Goal: Task Accomplishment & Management: Complete application form

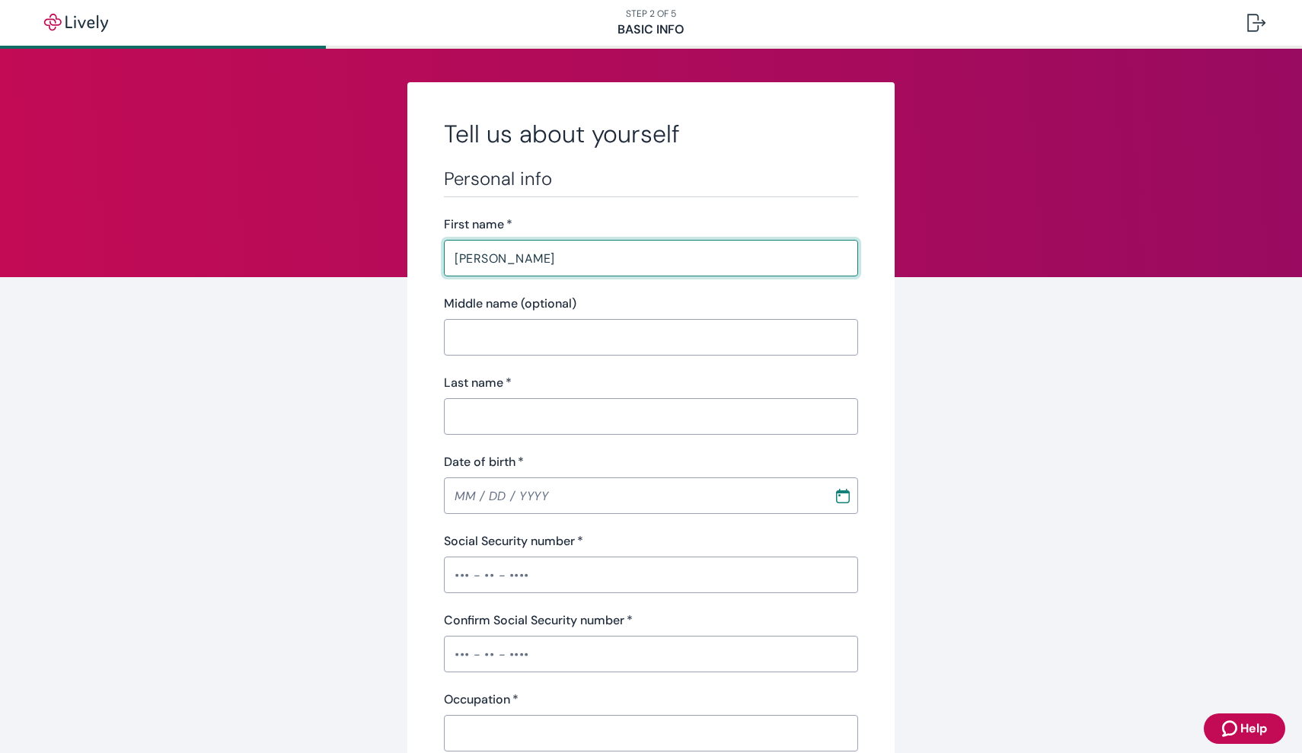
type input "[PERSON_NAME]"
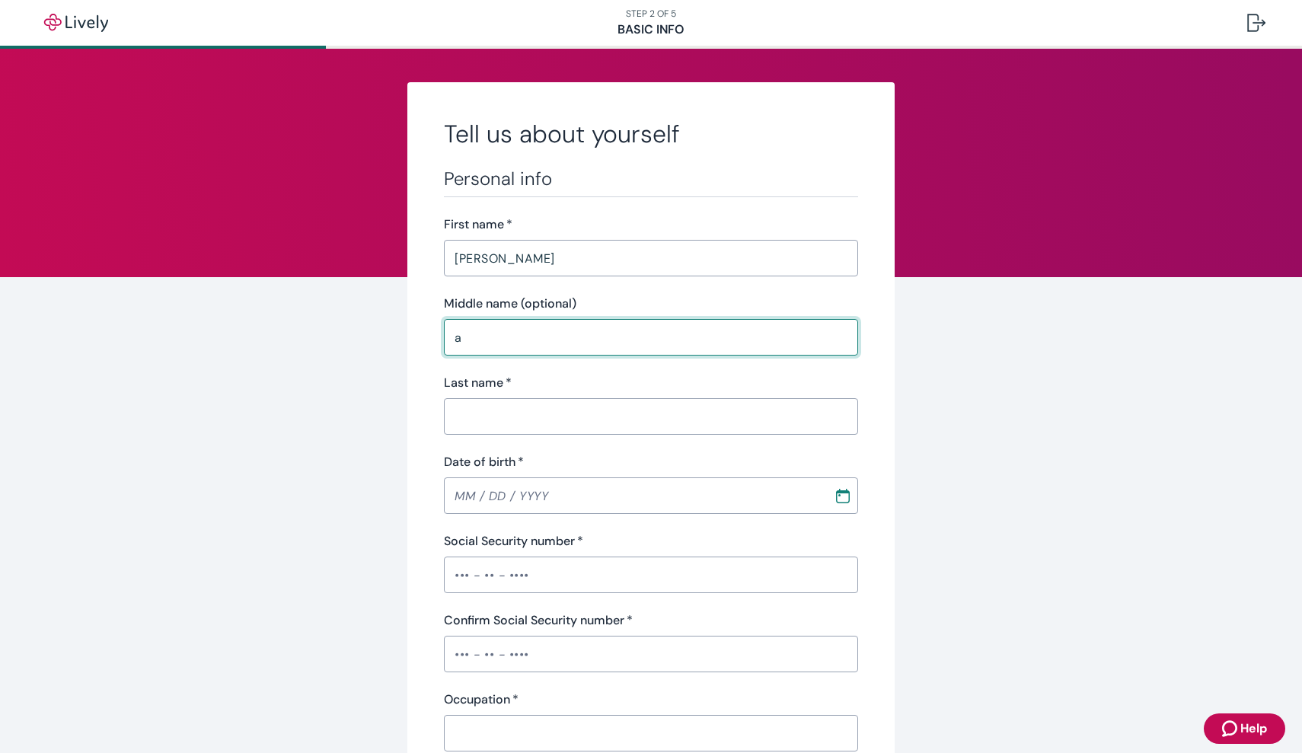
type input "a"
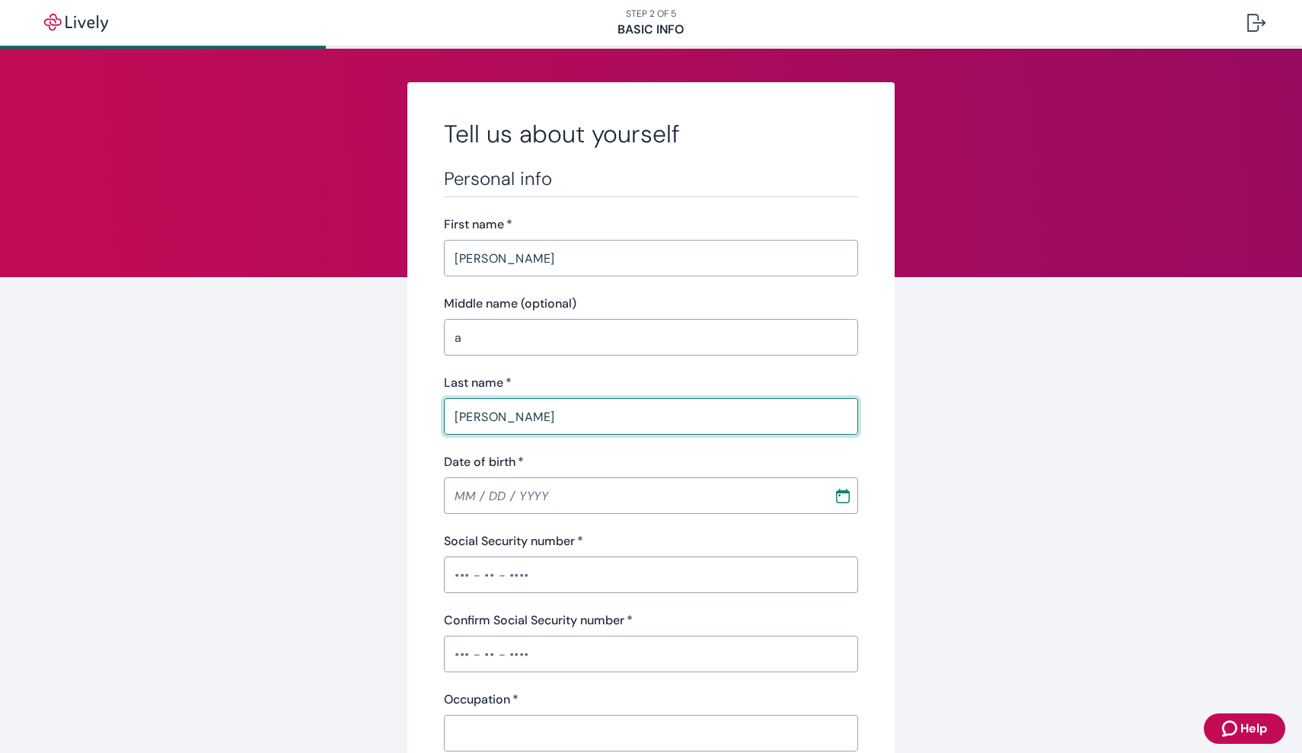
type input "[PERSON_NAME]"
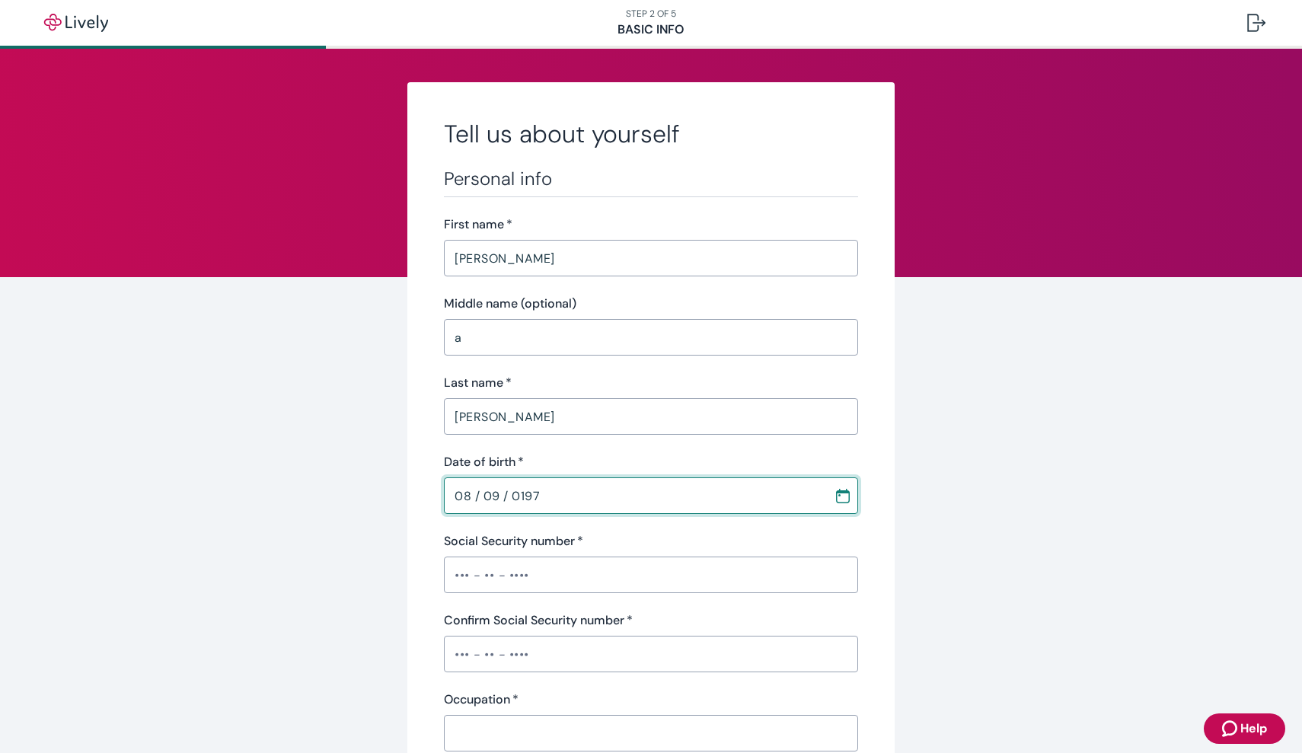
type input "[DATE]"
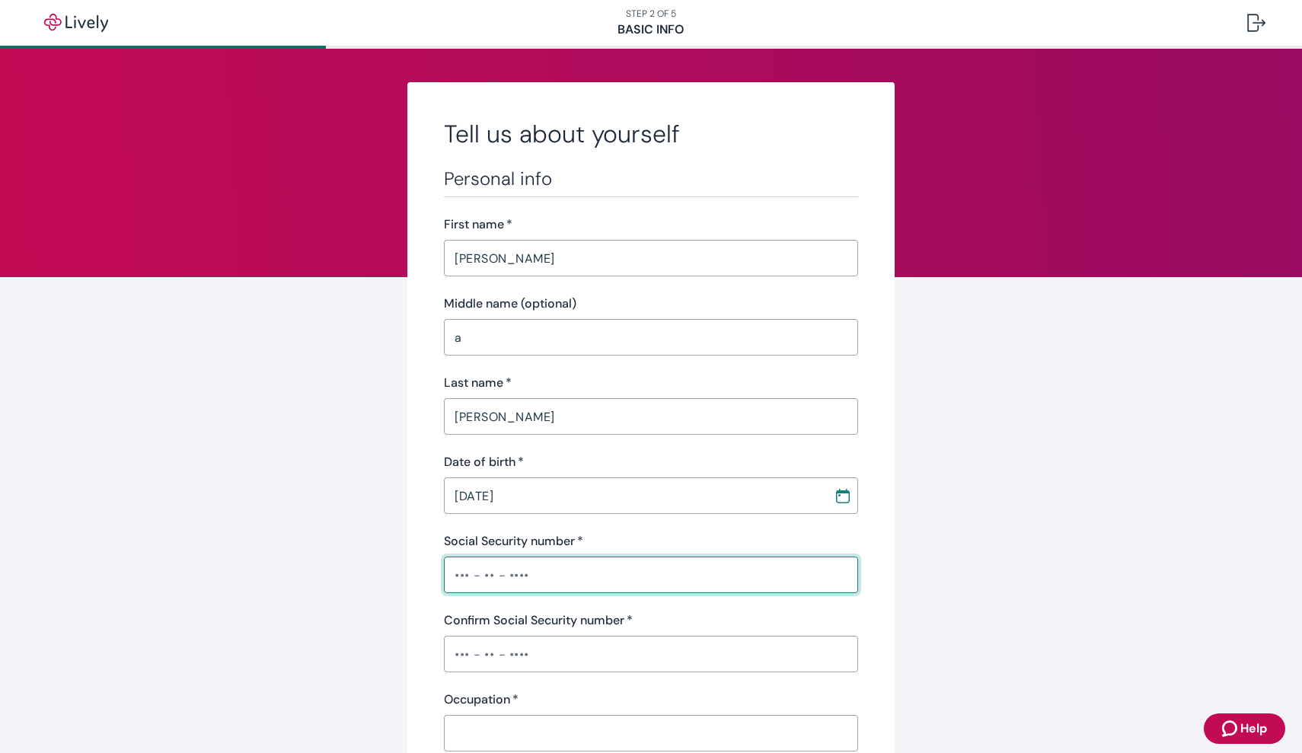
click at [455, 573] on input "Social Security number   *" at bounding box center [651, 575] width 414 height 30
type input "•••-••-3870"
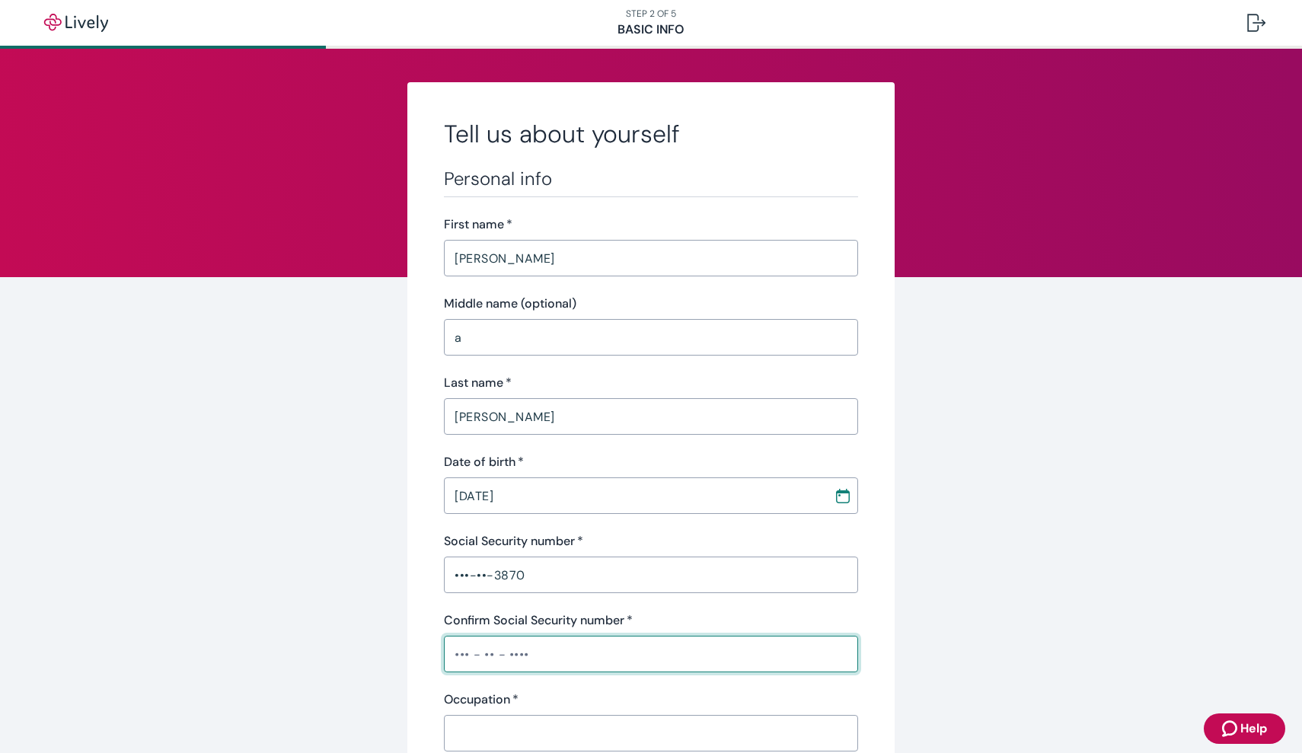
click at [462, 654] on input "Confirm Social Security number   *" at bounding box center [651, 654] width 414 height 30
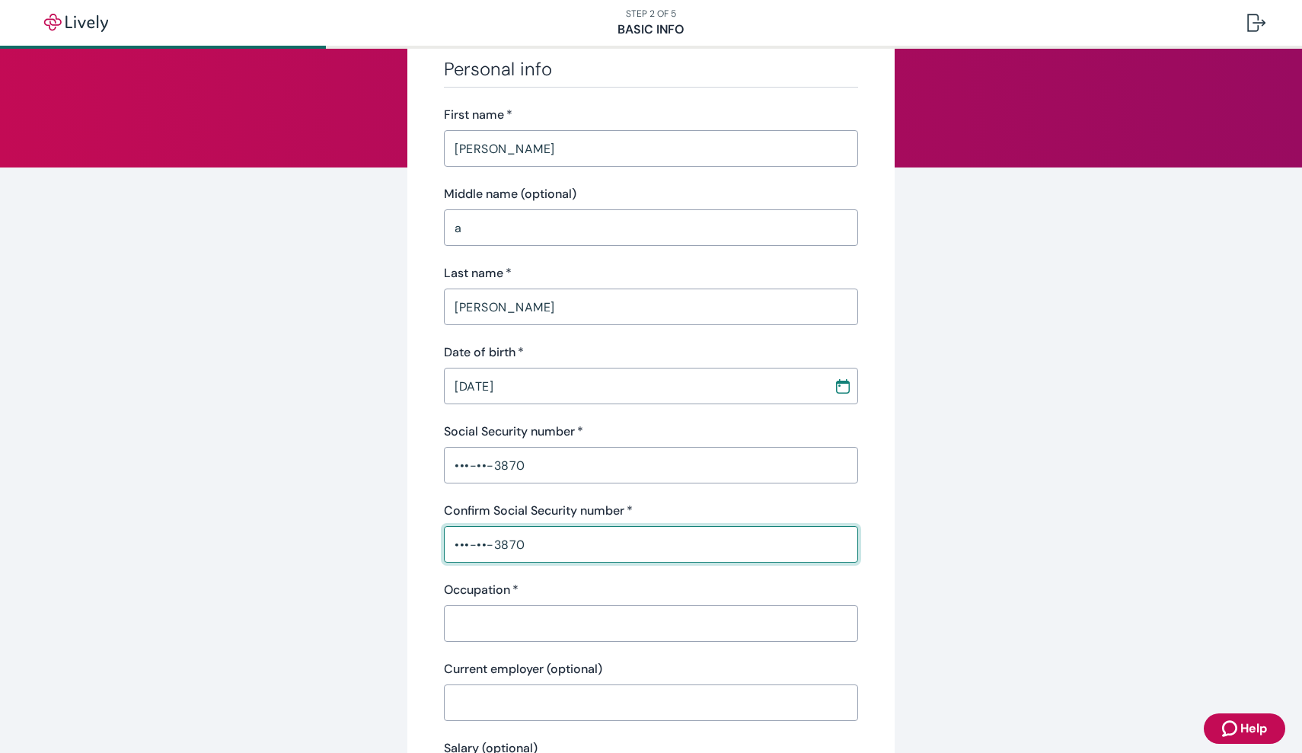
scroll to position [145, 0]
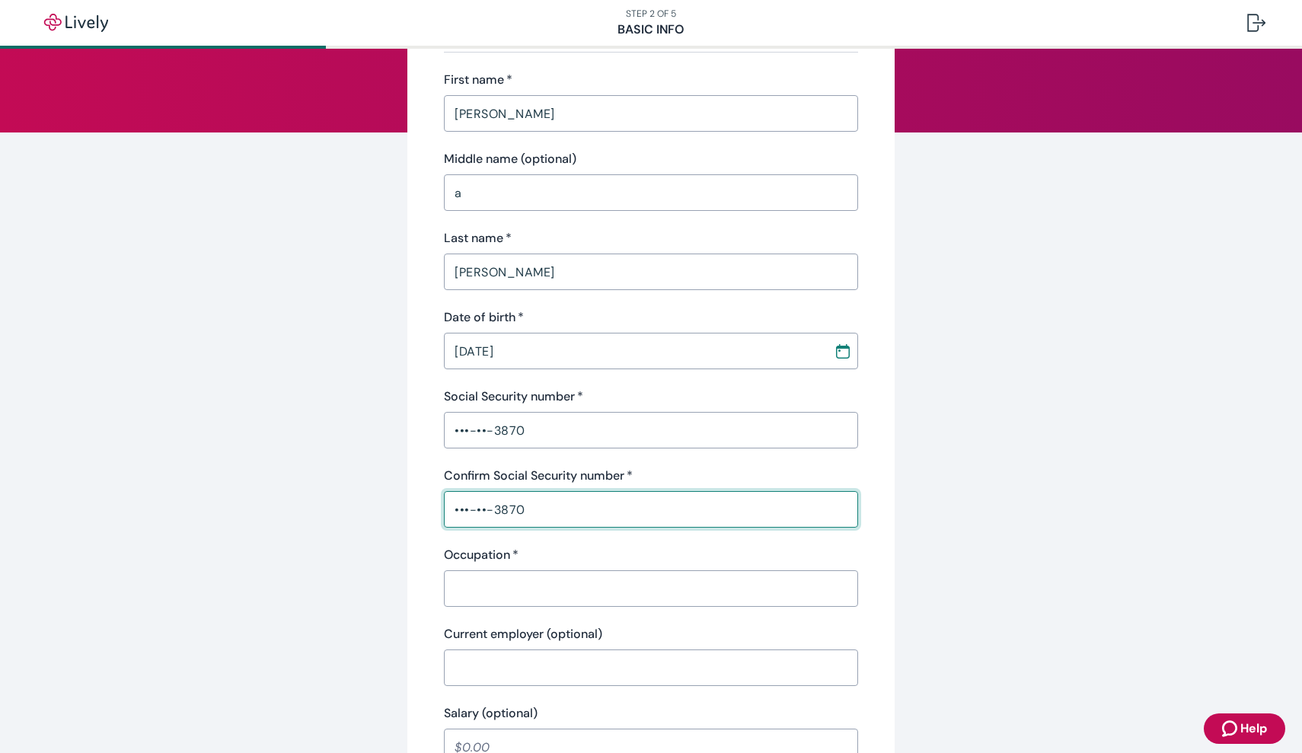
type input "•••-••-3870"
click at [535, 583] on input "Occupation   *" at bounding box center [651, 588] width 414 height 30
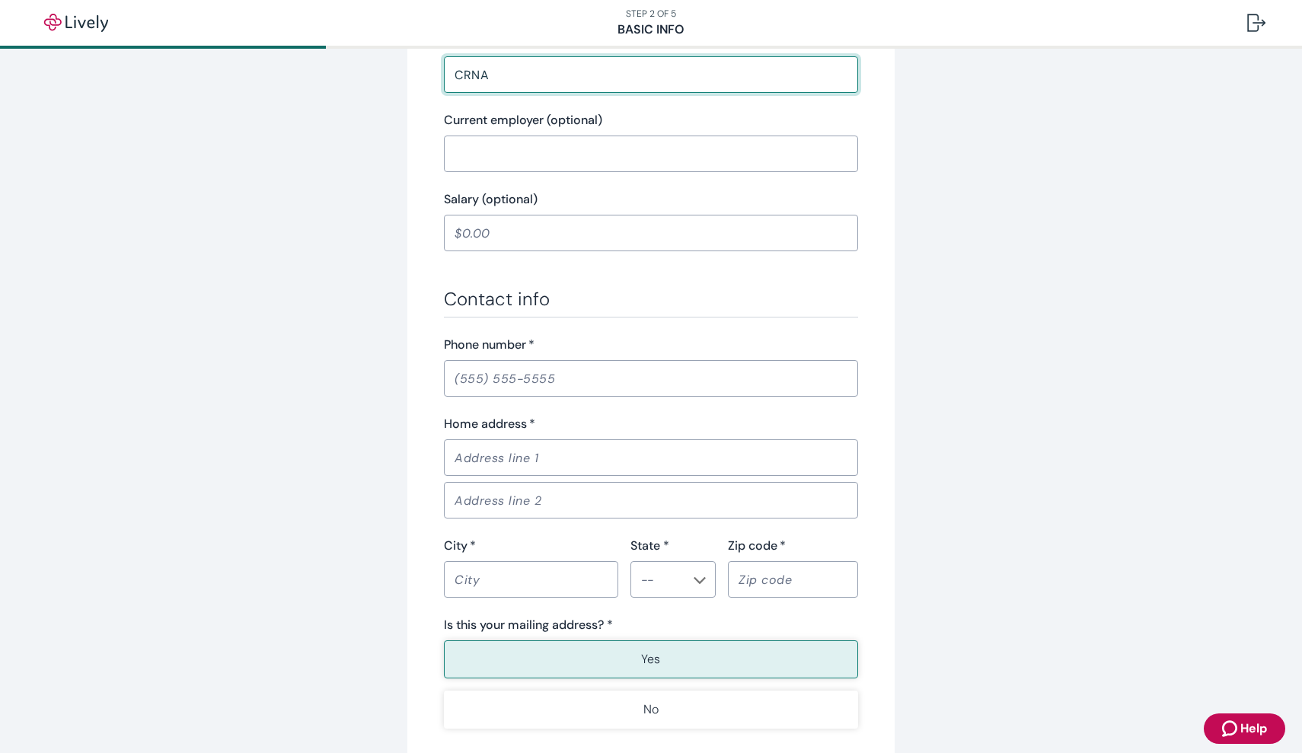
scroll to position [661, 0]
type input "CRNA"
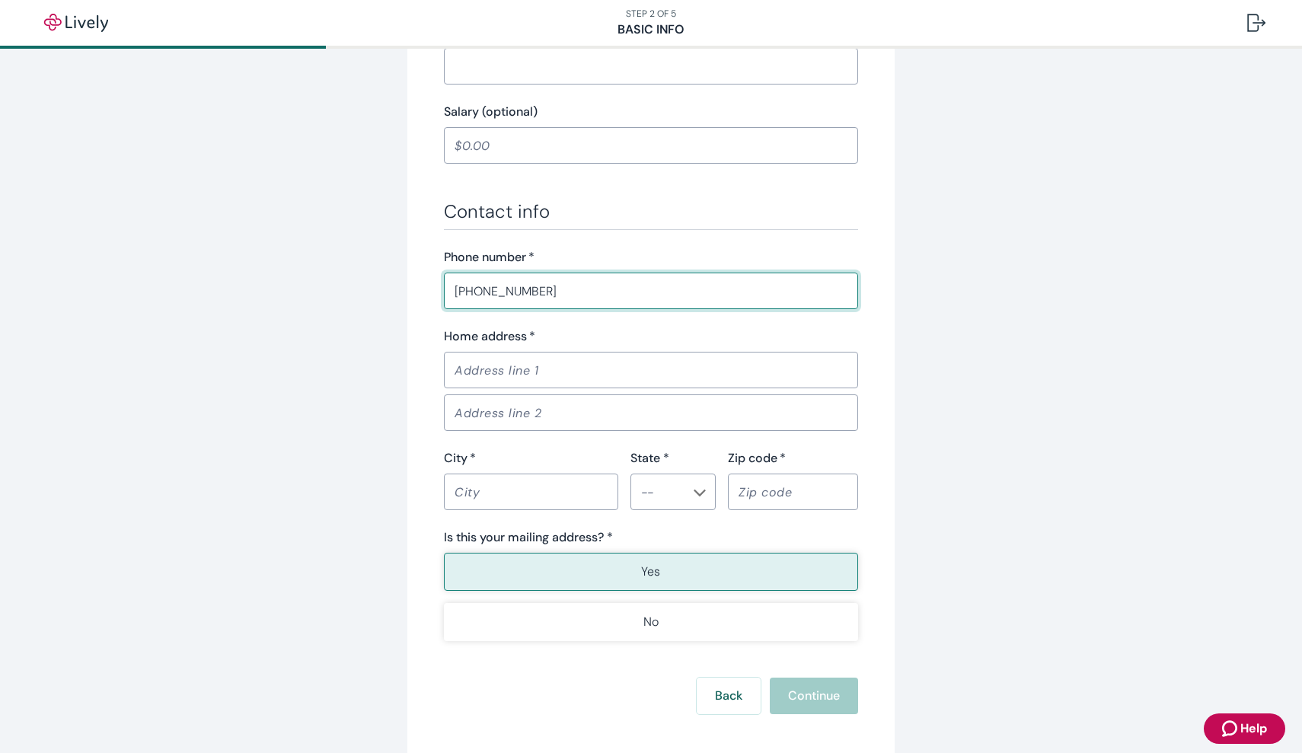
scroll to position [749, 0]
type input "[PHONE_NUMBER]"
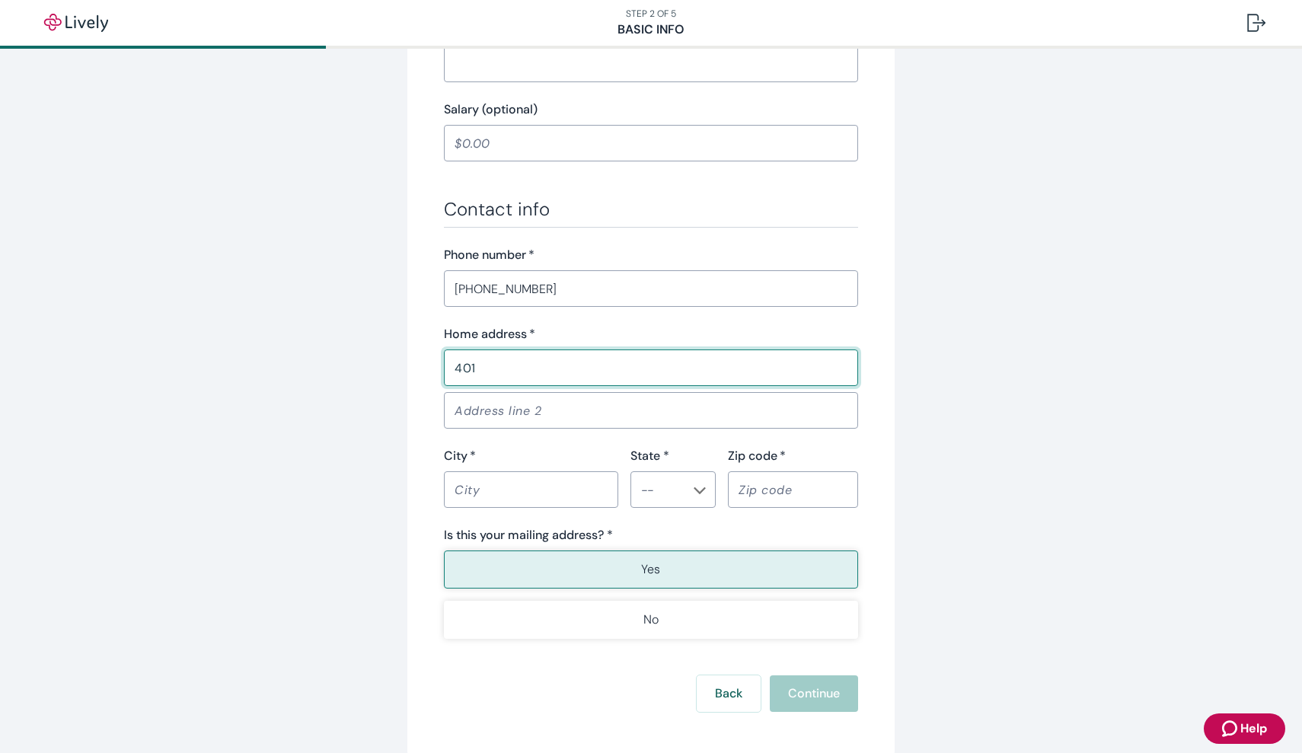
type input "4016"
type input "[PERSON_NAME]"
type input "[STREET_ADDRESS]"
type input "[GEOGRAPHIC_DATA]"
type input "[US_STATE]"
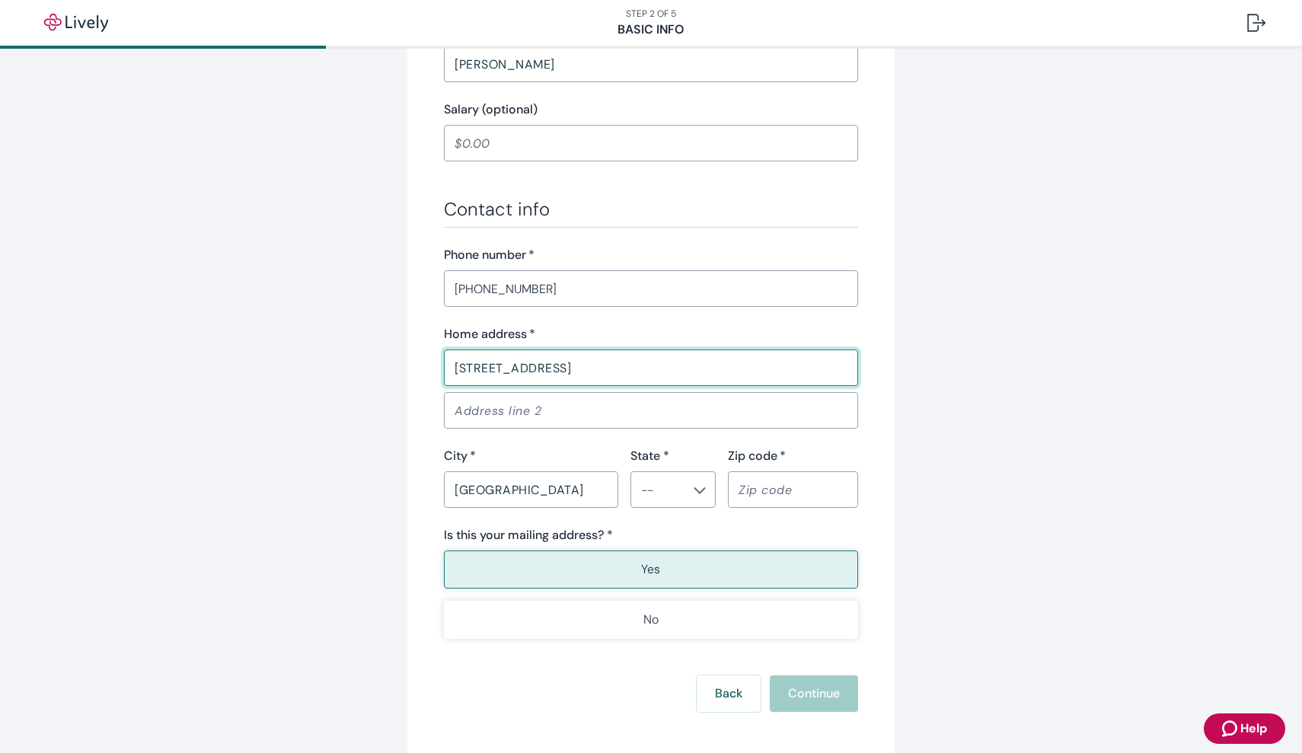
type input "32250"
click at [664, 411] on li "FL" at bounding box center [673, 414] width 85 height 27
type input "FL"
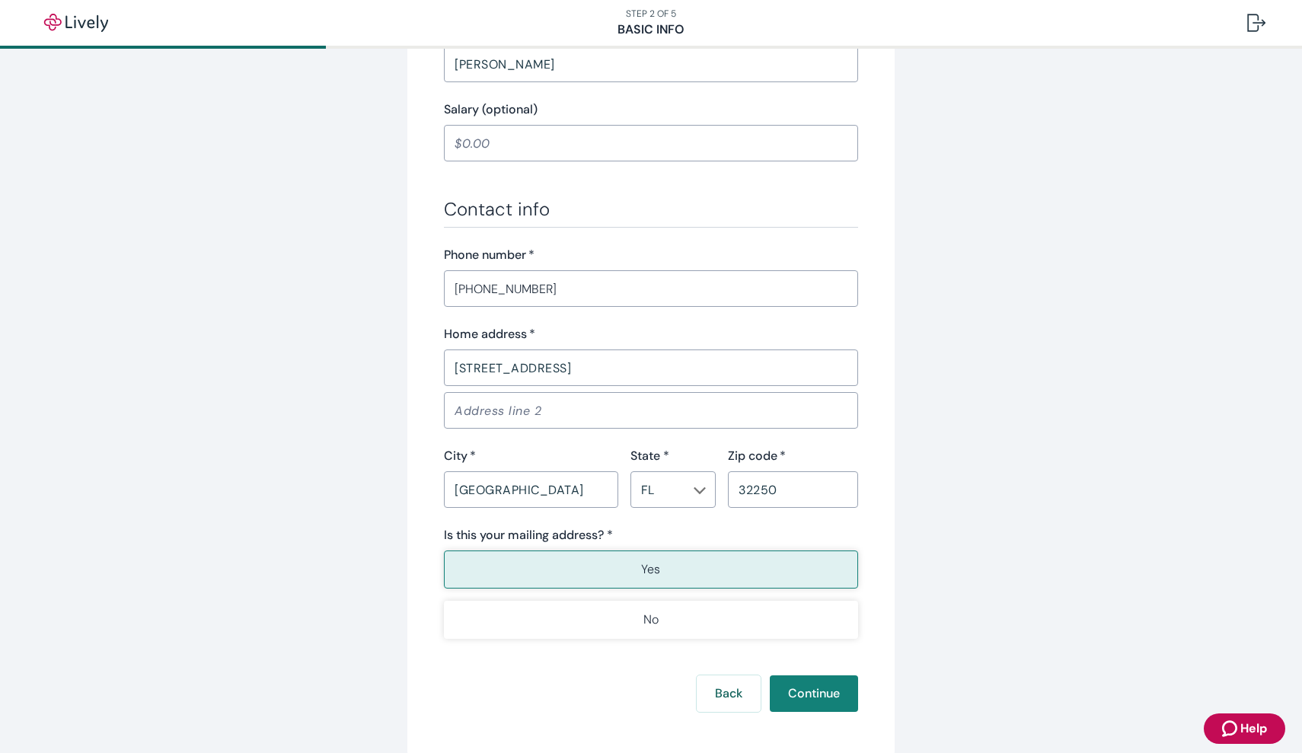
click at [691, 570] on button "Yes" at bounding box center [651, 570] width 414 height 38
click at [811, 698] on button "Continue" at bounding box center [814, 693] width 88 height 37
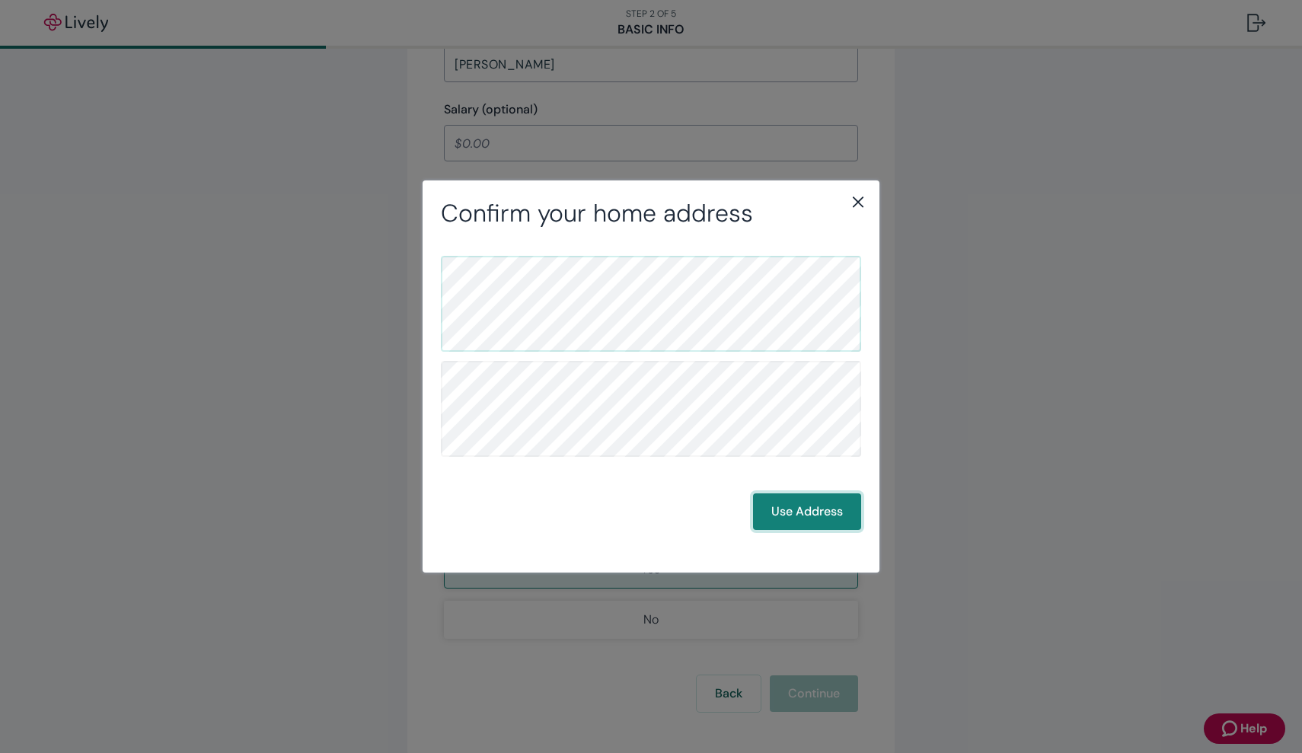
click at [785, 512] on button "Use Address" at bounding box center [807, 511] width 108 height 37
click at [812, 506] on button "Use Address" at bounding box center [807, 511] width 108 height 37
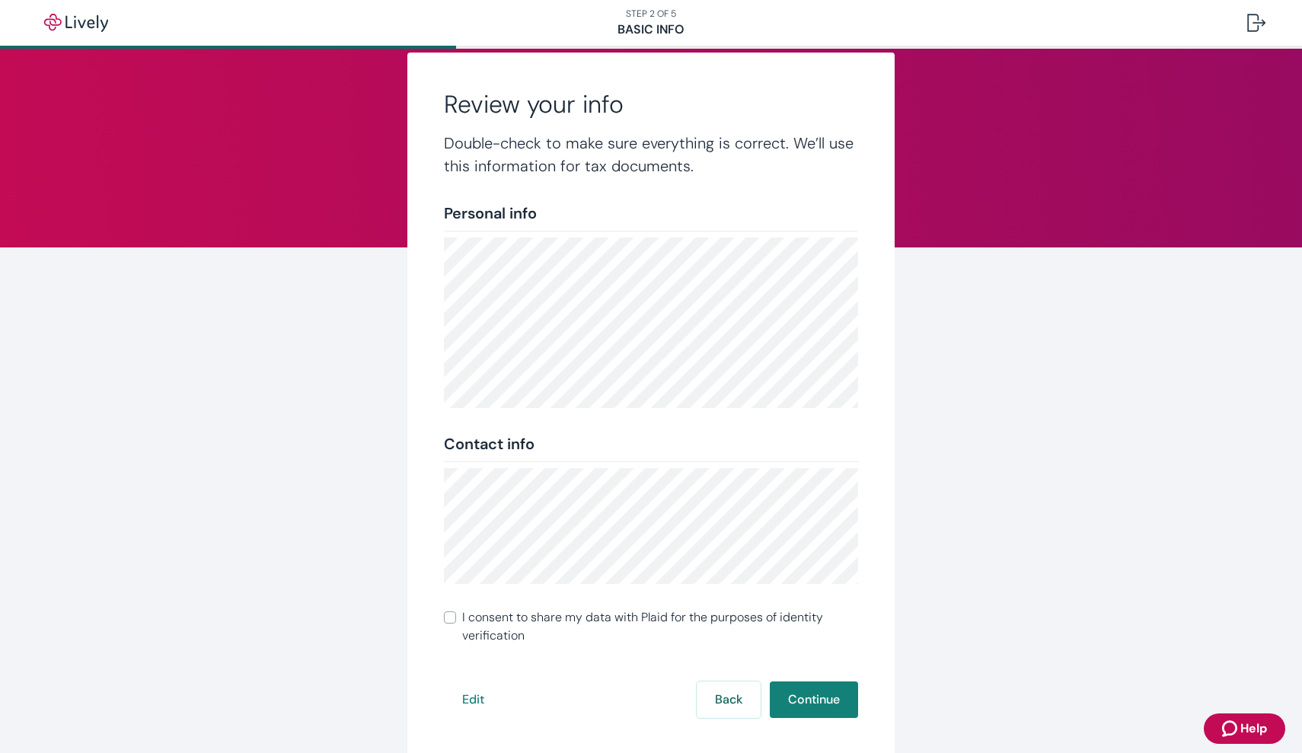
scroll to position [27, 0]
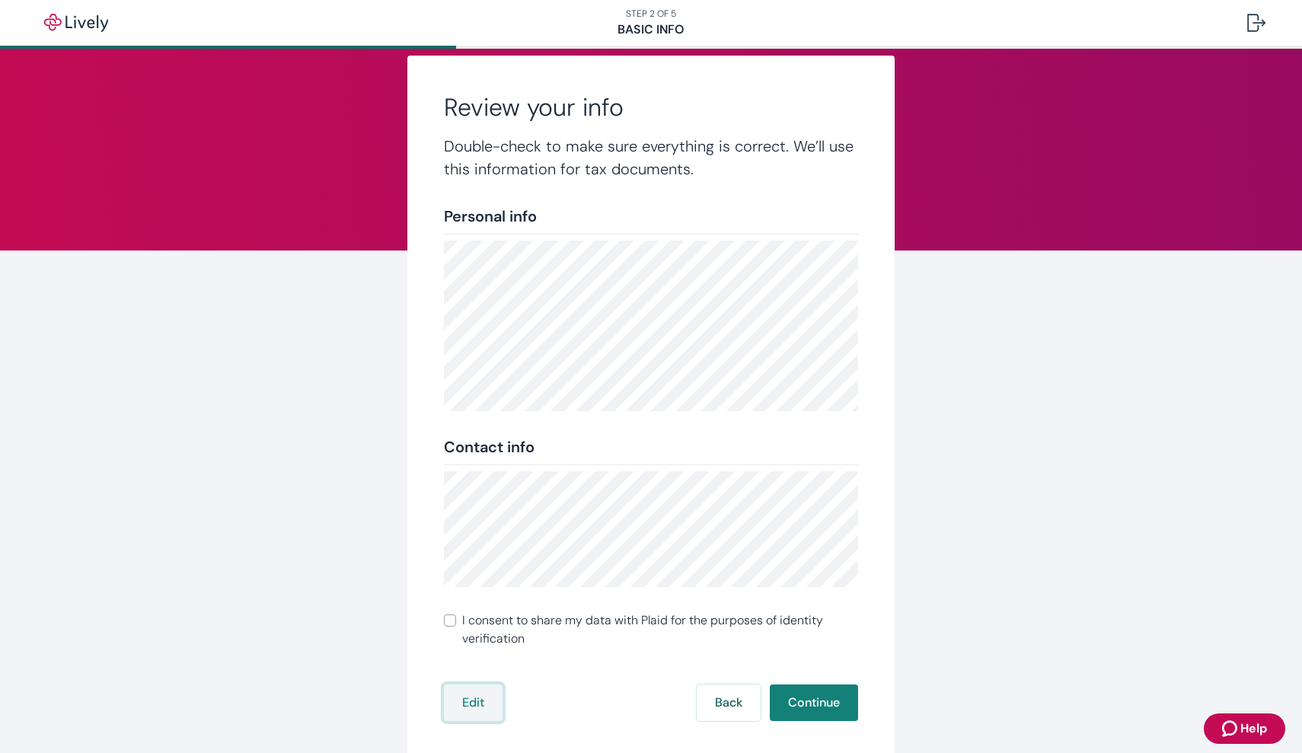
click at [470, 705] on button "Edit" at bounding box center [473, 703] width 59 height 37
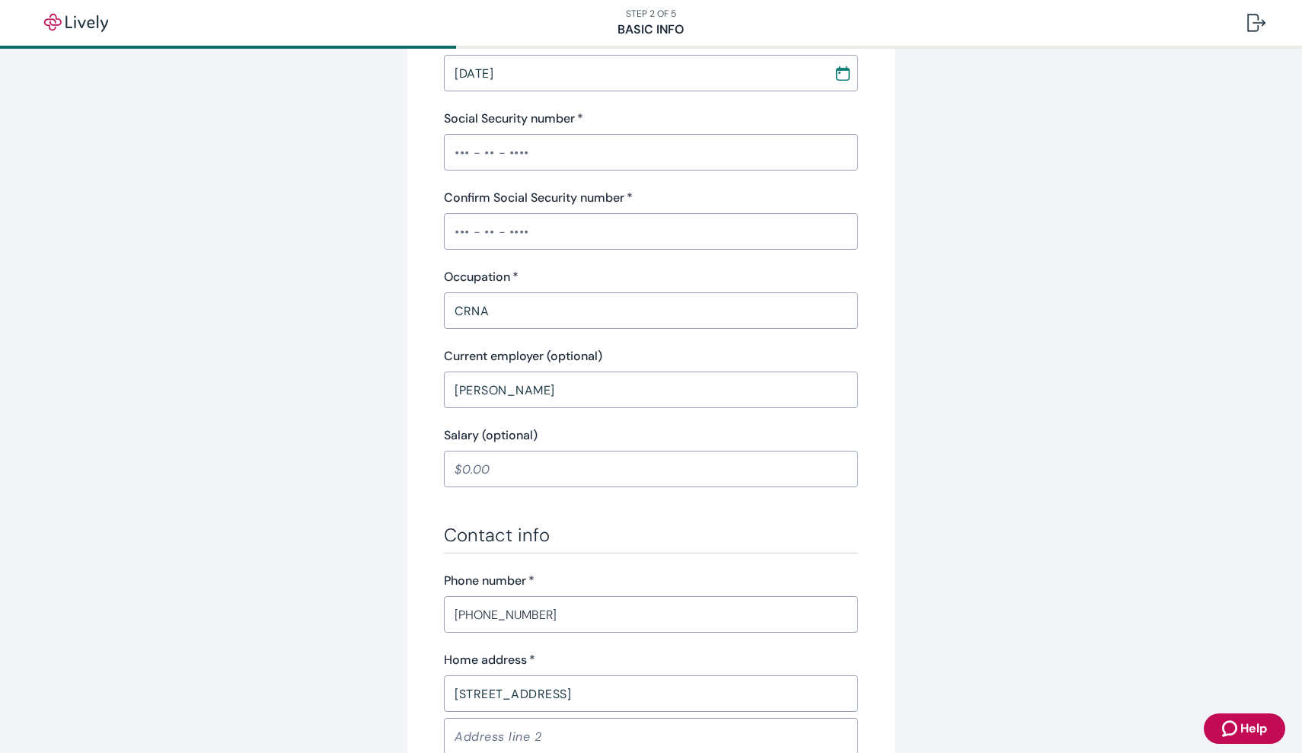
scroll to position [398, 0]
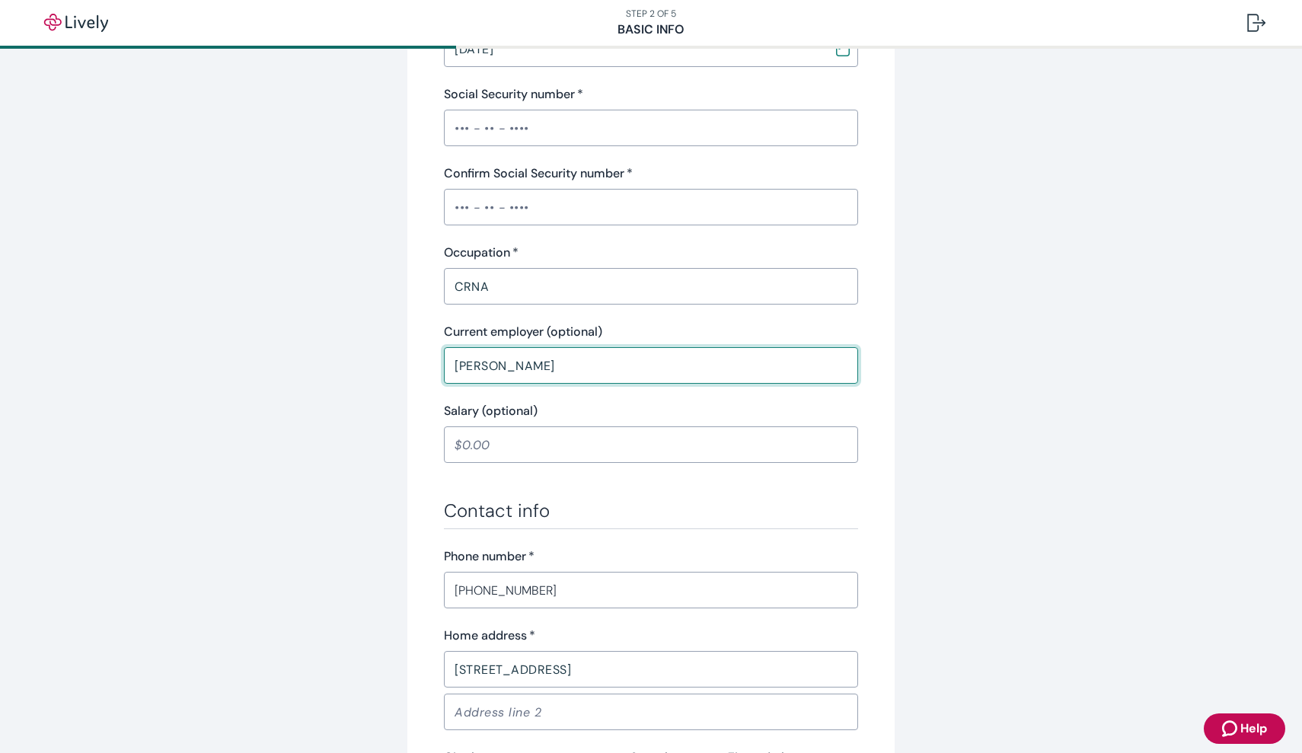
drag, startPoint x: 537, startPoint y: 367, endPoint x: 533, endPoint y: 359, distance: 8.5
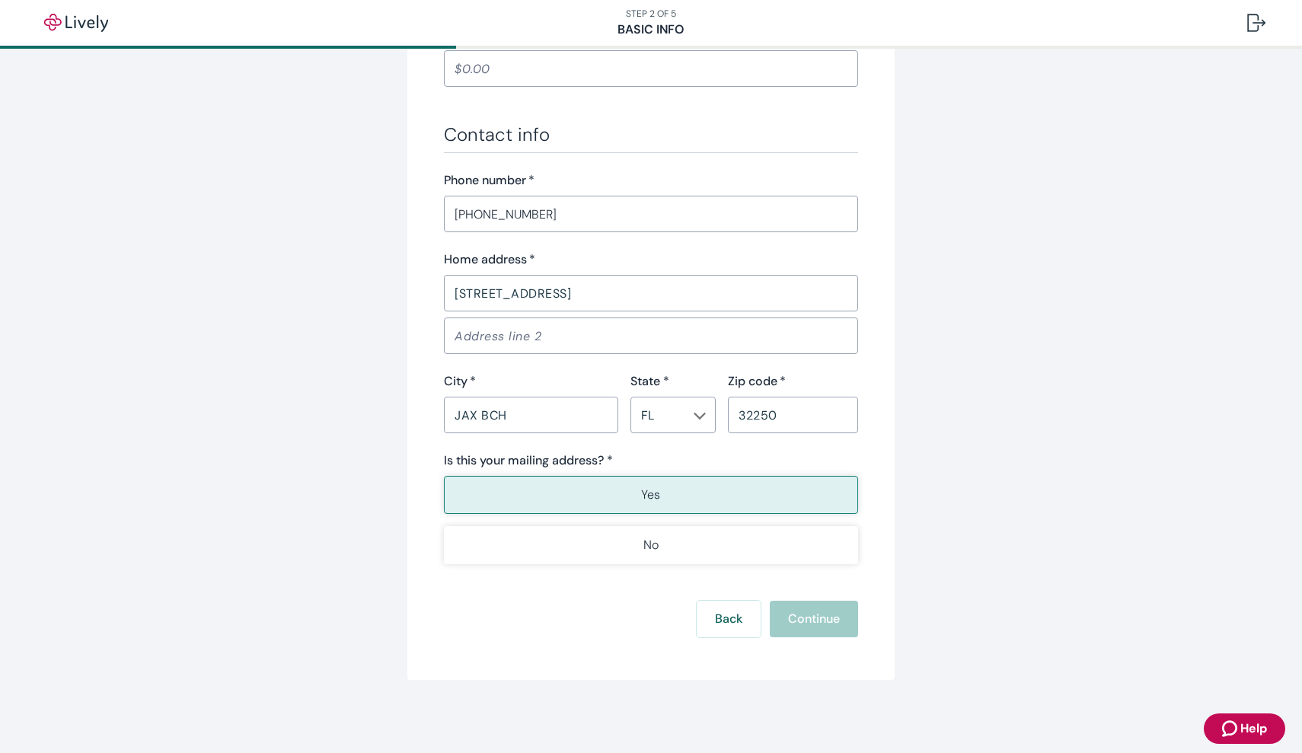
scroll to position [774, 0]
click at [786, 502] on button "Yes" at bounding box center [651, 495] width 414 height 38
click at [819, 621] on div "Back Continue" at bounding box center [651, 619] width 414 height 37
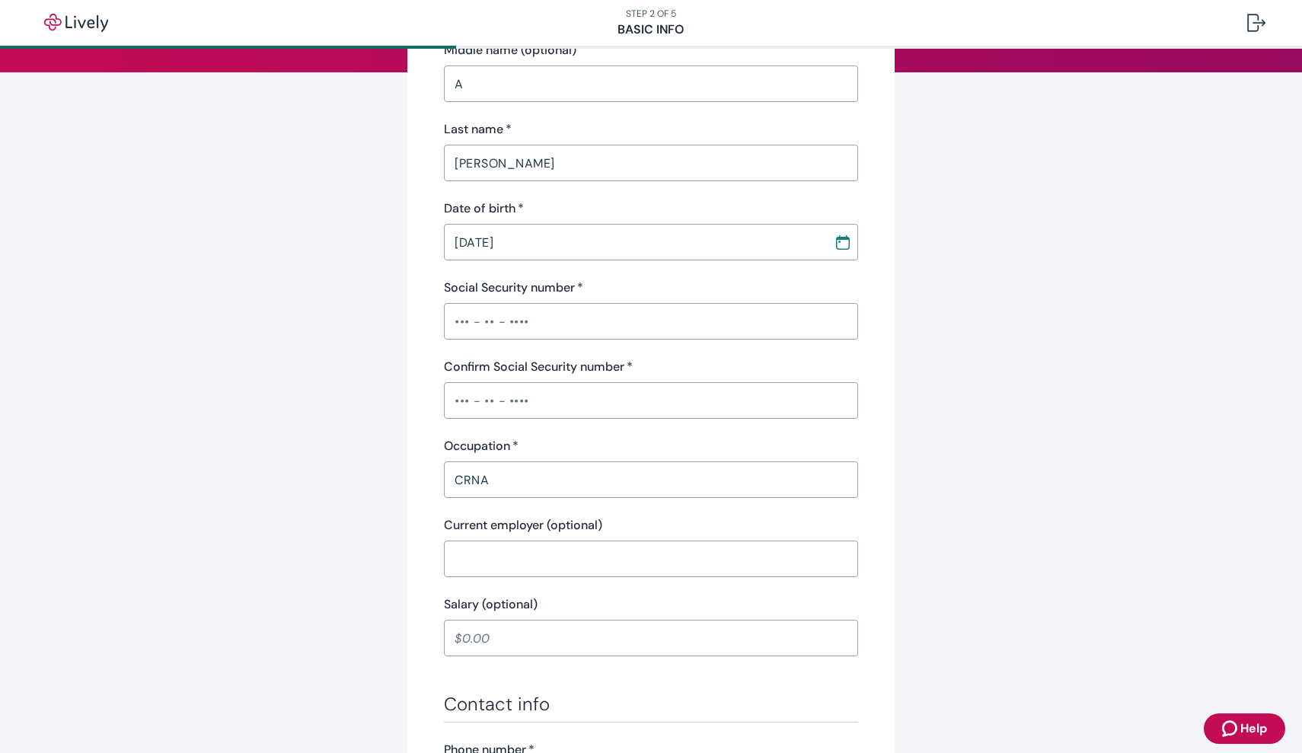
scroll to position [186, 0]
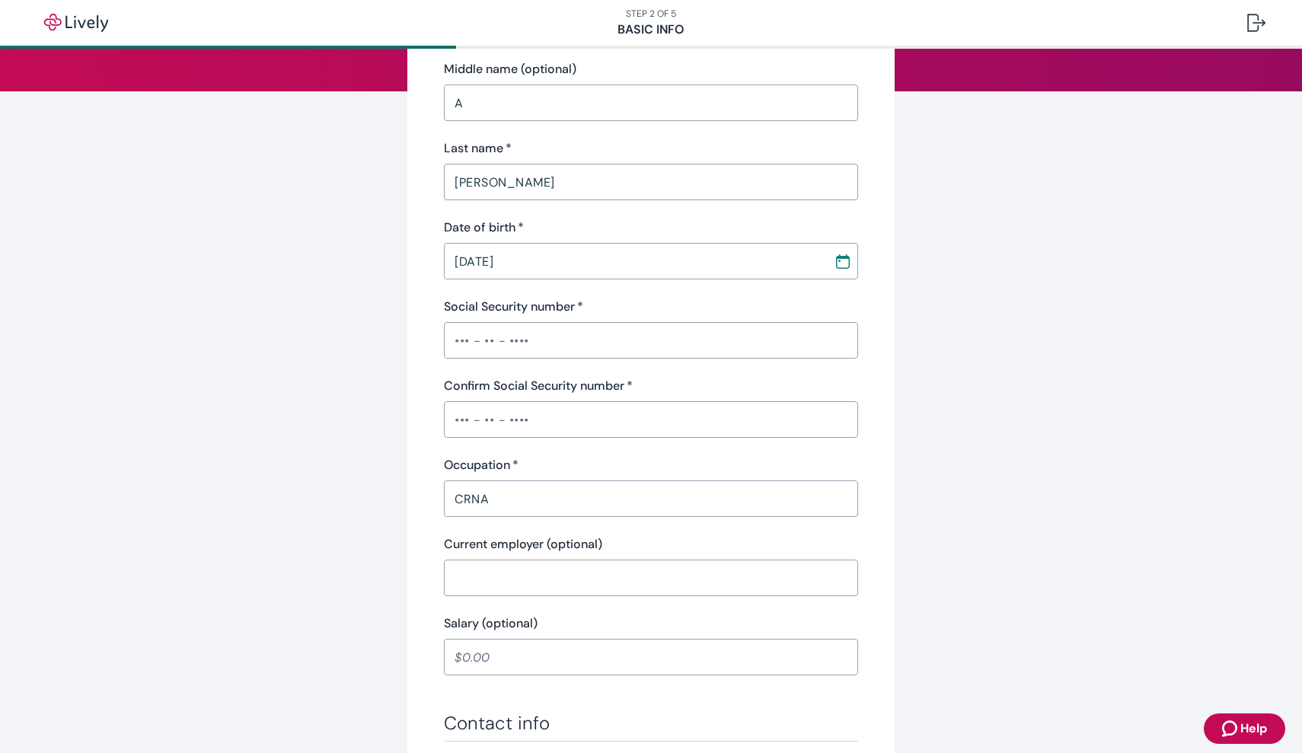
click at [455, 340] on input "Social Security number   *" at bounding box center [651, 340] width 414 height 30
type input "•••-••-3870"
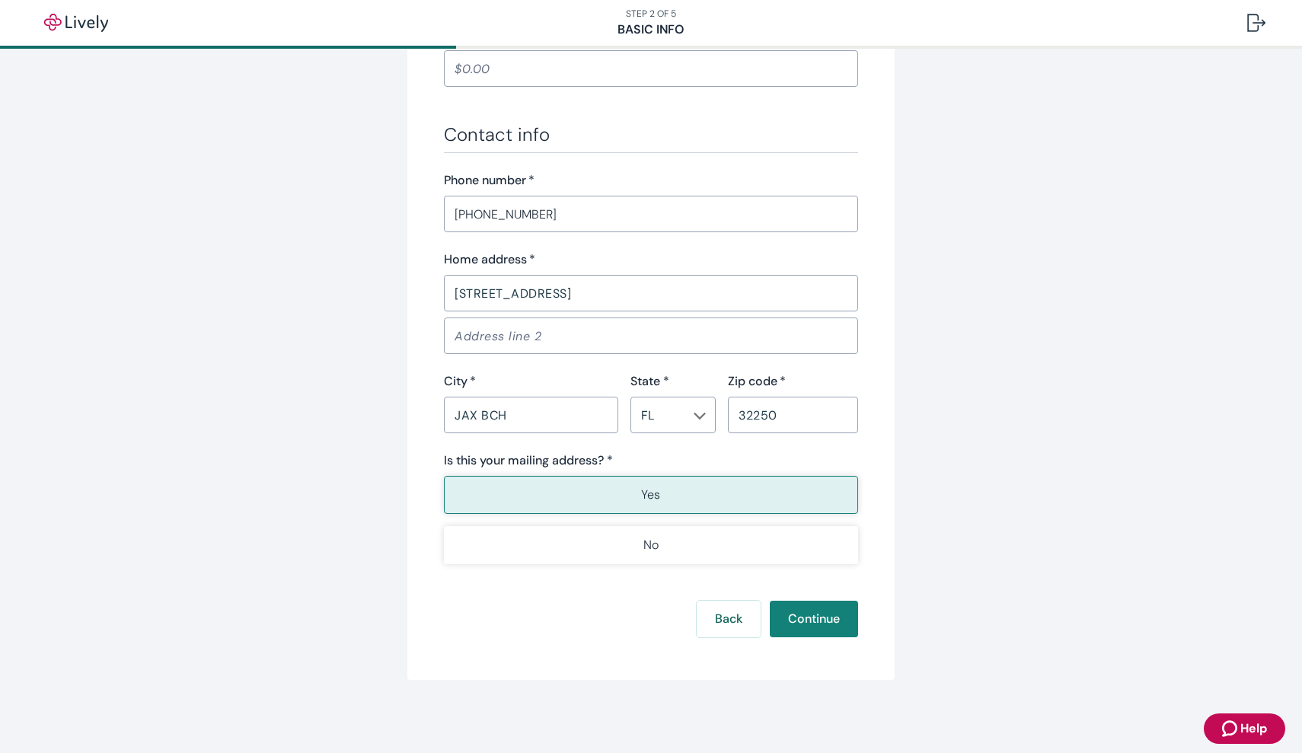
scroll to position [774, 0]
type input "•••-••-3870"
click at [806, 618] on button "Continue" at bounding box center [814, 619] width 88 height 37
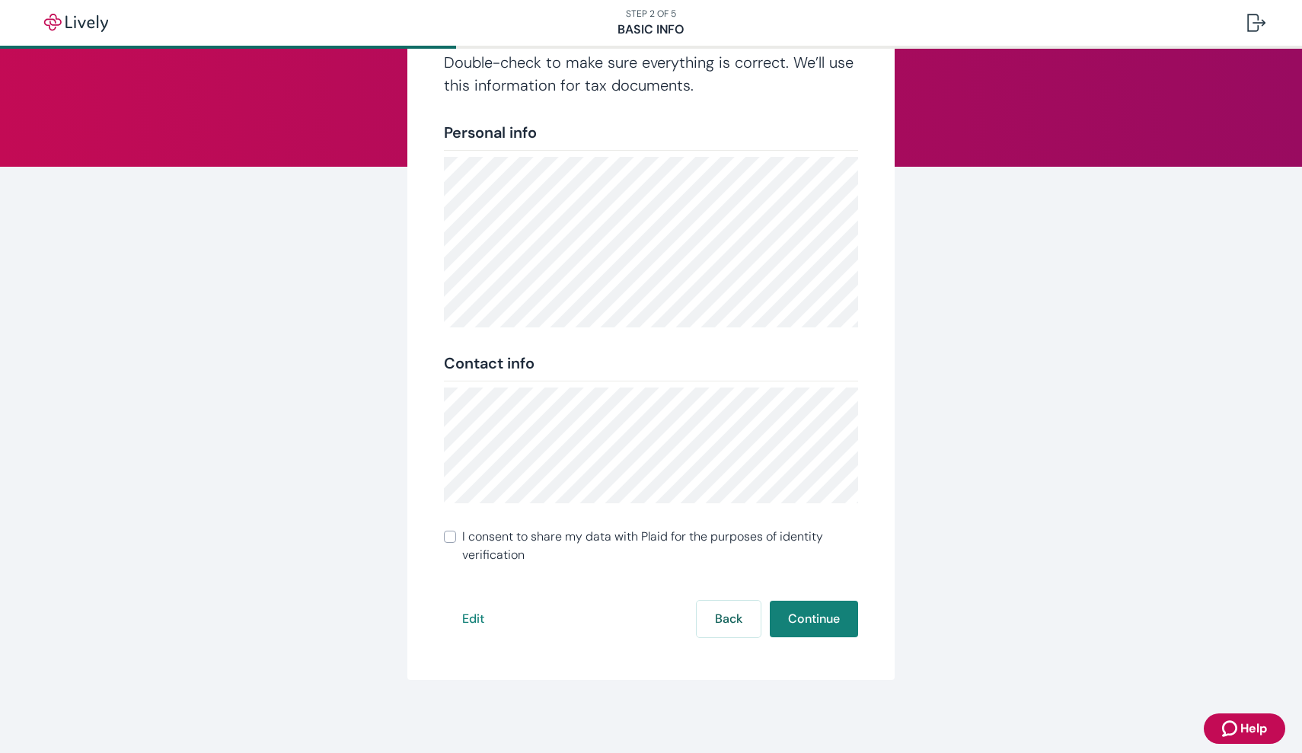
click at [447, 537] on input "I consent to share my data with Plaid for the purposes of identity verification" at bounding box center [450, 537] width 12 height 12
checkbox input "true"
click at [816, 615] on button "Continue" at bounding box center [814, 619] width 88 height 37
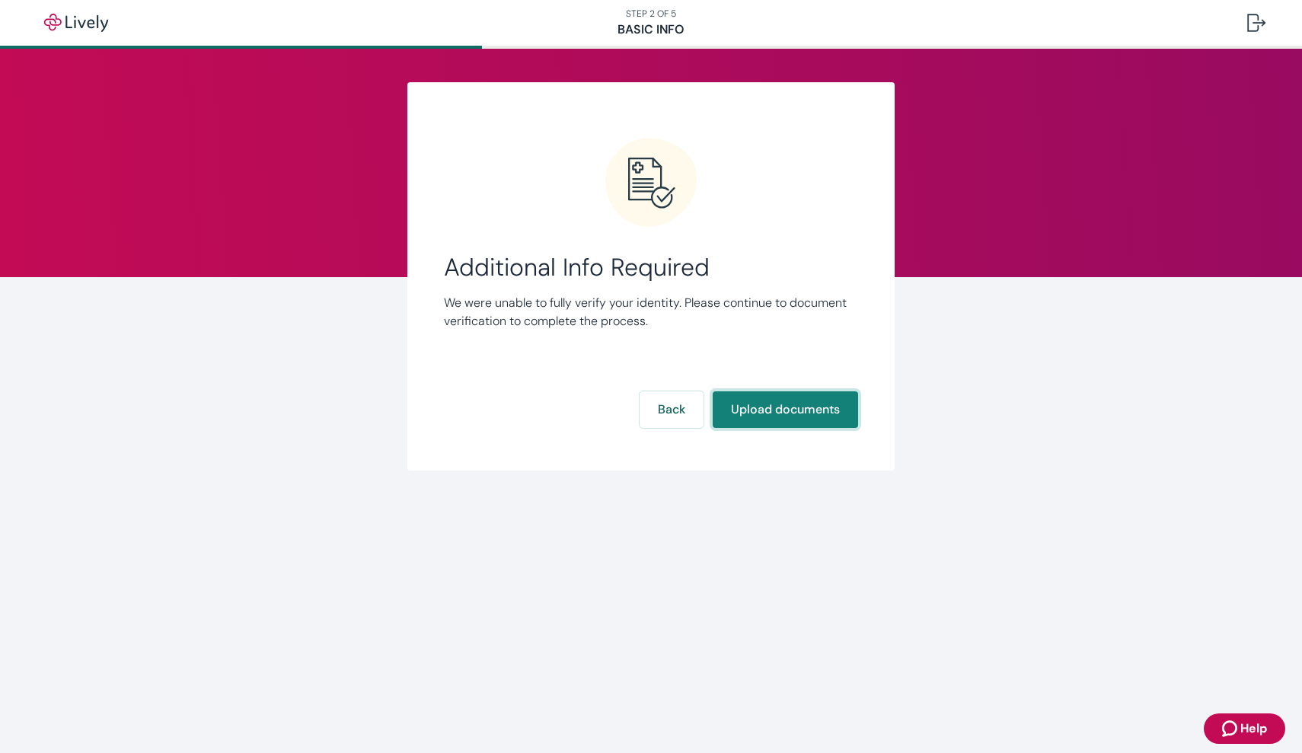
click at [808, 411] on button "Upload documents" at bounding box center [785, 409] width 145 height 37
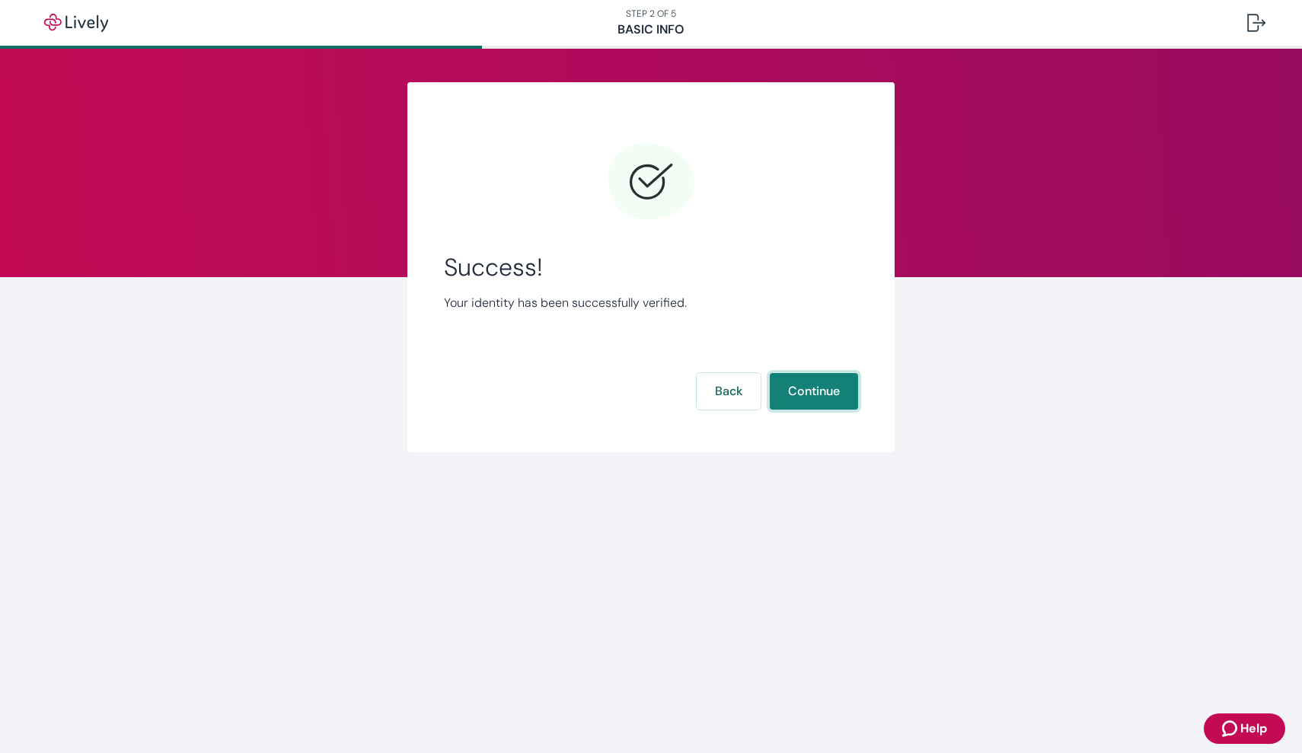
click at [812, 393] on button "Continue" at bounding box center [814, 391] width 88 height 37
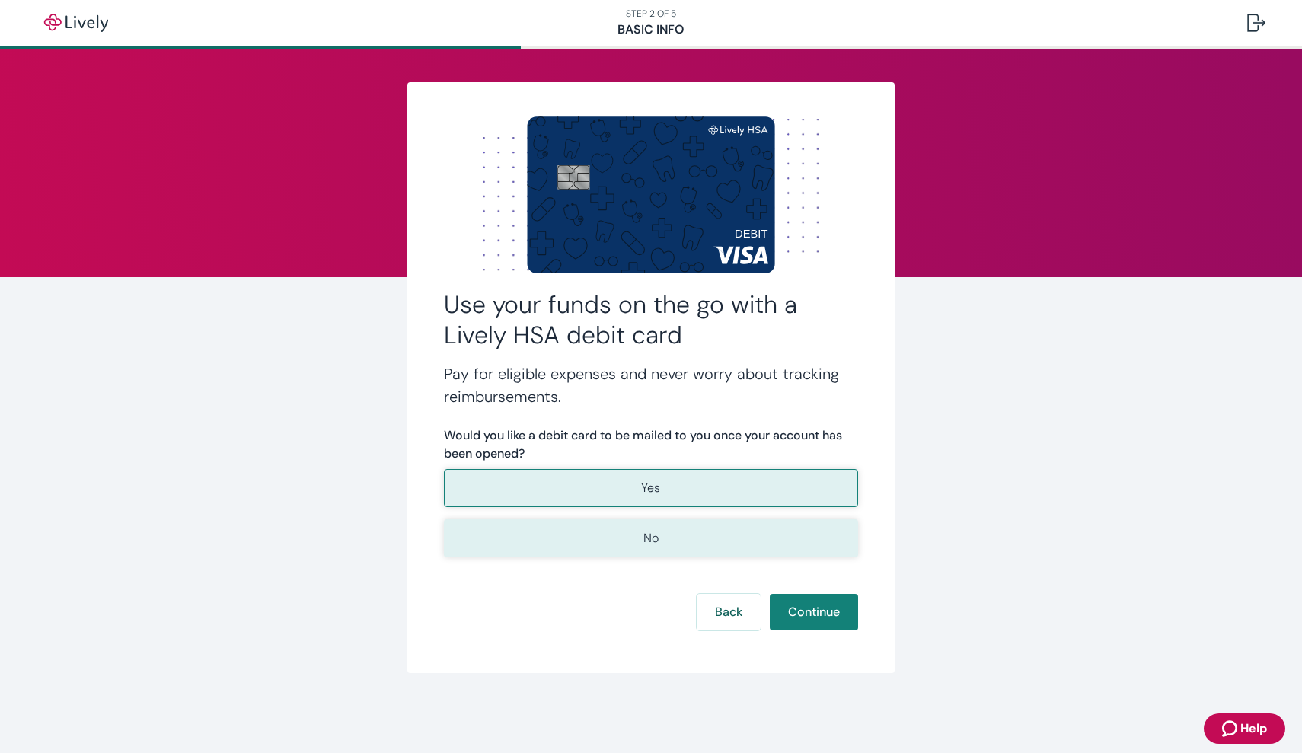
click at [655, 544] on p "No" at bounding box center [650, 538] width 15 height 18
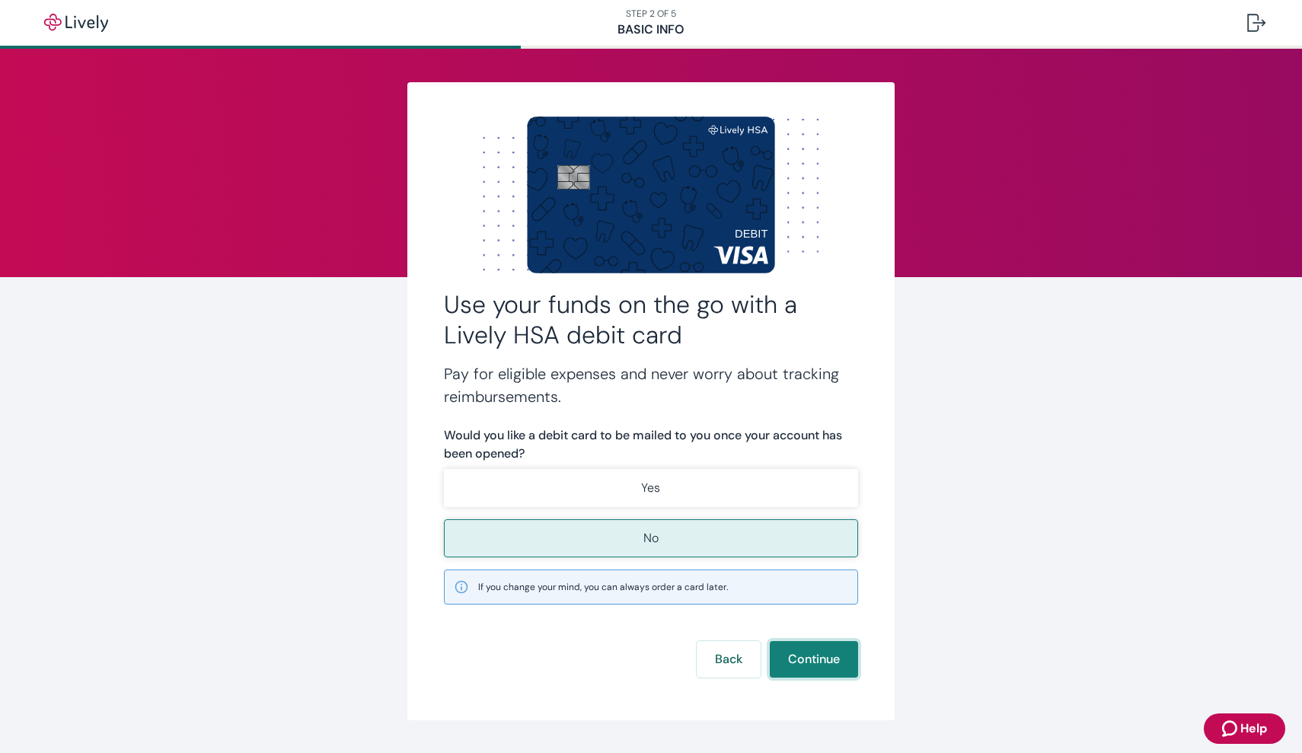
click at [819, 662] on button "Continue" at bounding box center [814, 659] width 88 height 37
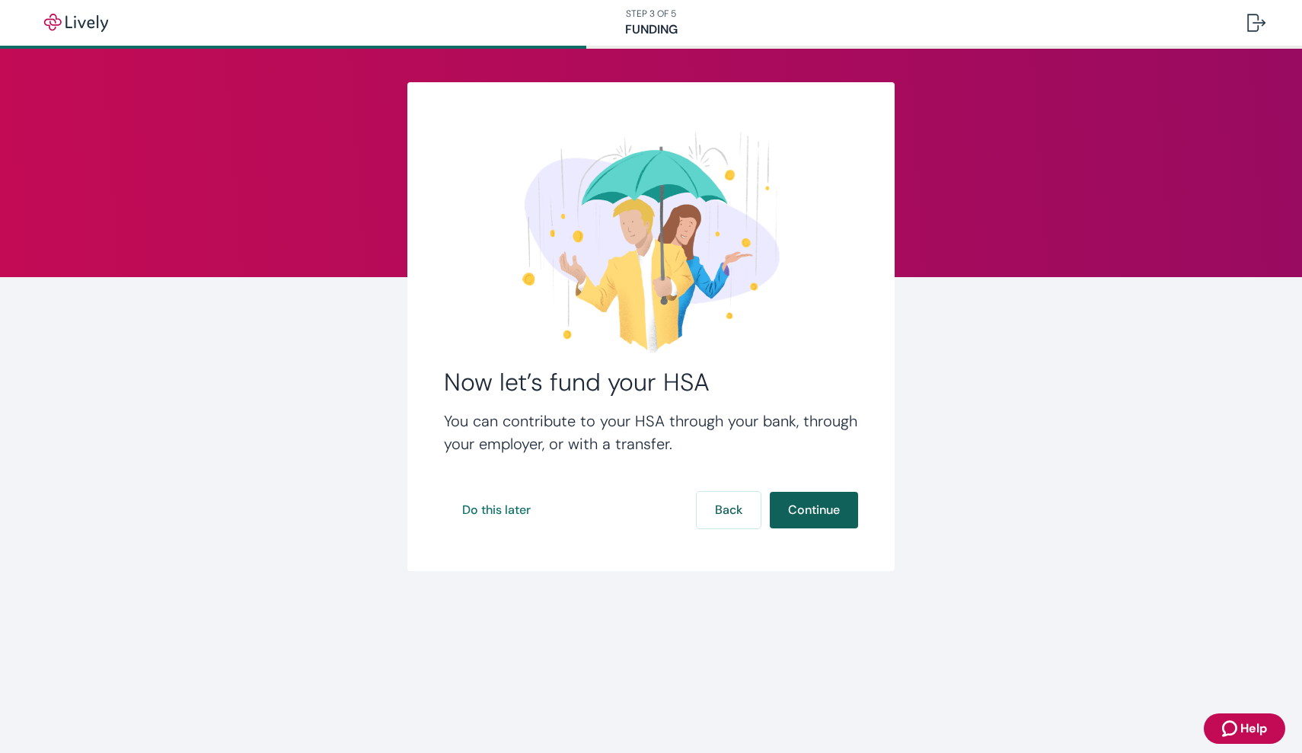
click at [832, 514] on button "Continue" at bounding box center [814, 510] width 88 height 37
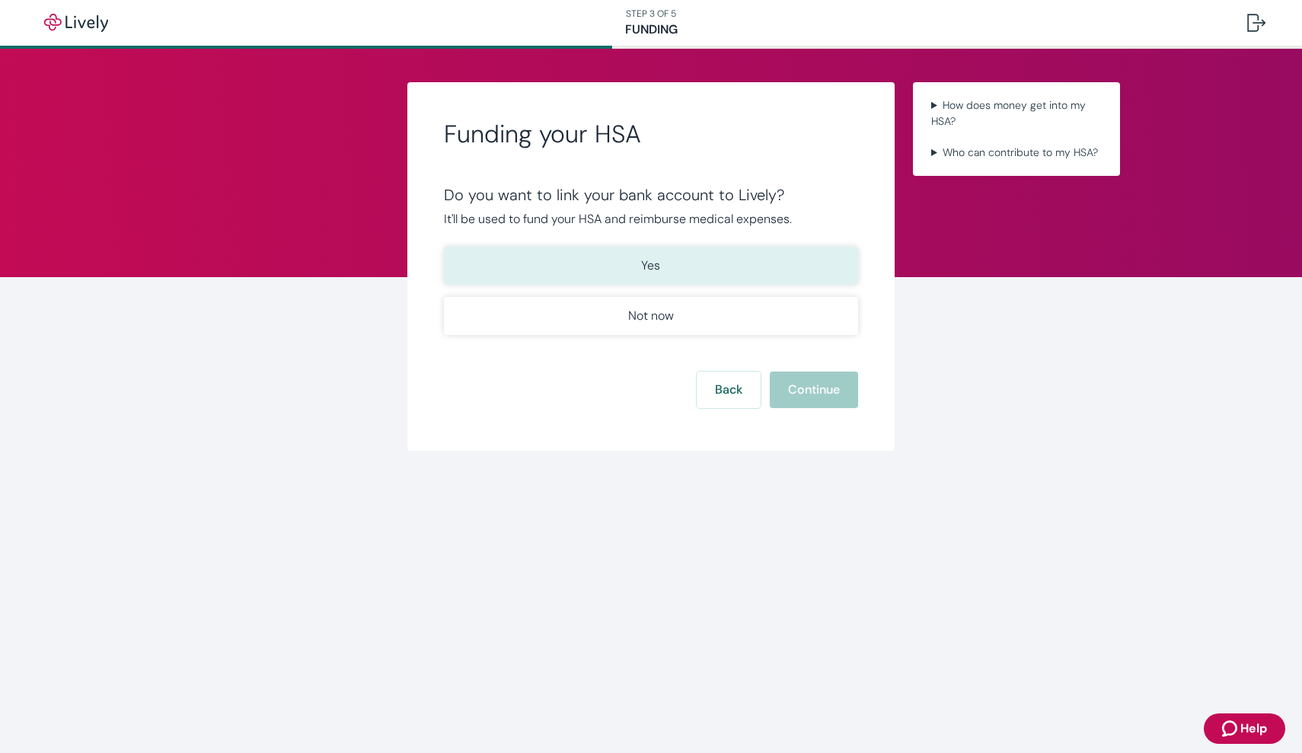
click at [705, 273] on button "Yes" at bounding box center [651, 266] width 414 height 38
click at [820, 396] on button "Continue" at bounding box center [814, 390] width 88 height 37
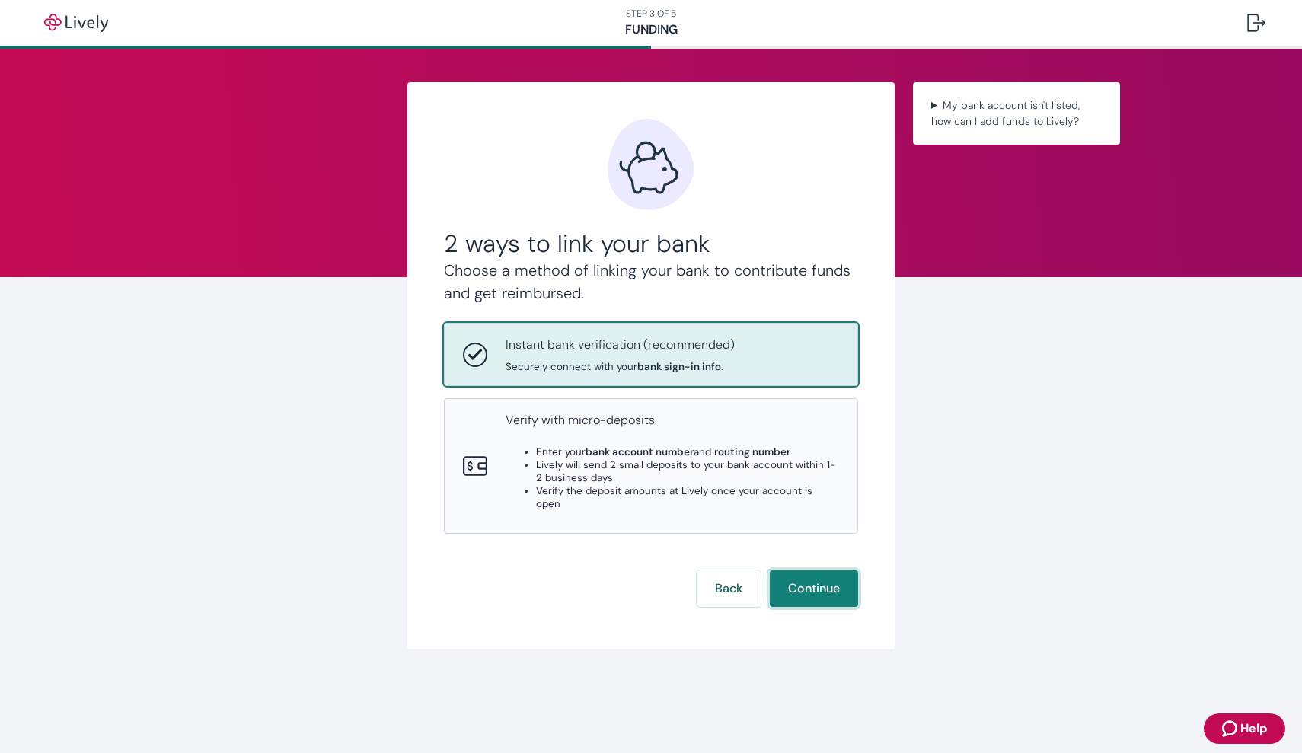
click at [817, 570] on button "Continue" at bounding box center [814, 588] width 88 height 37
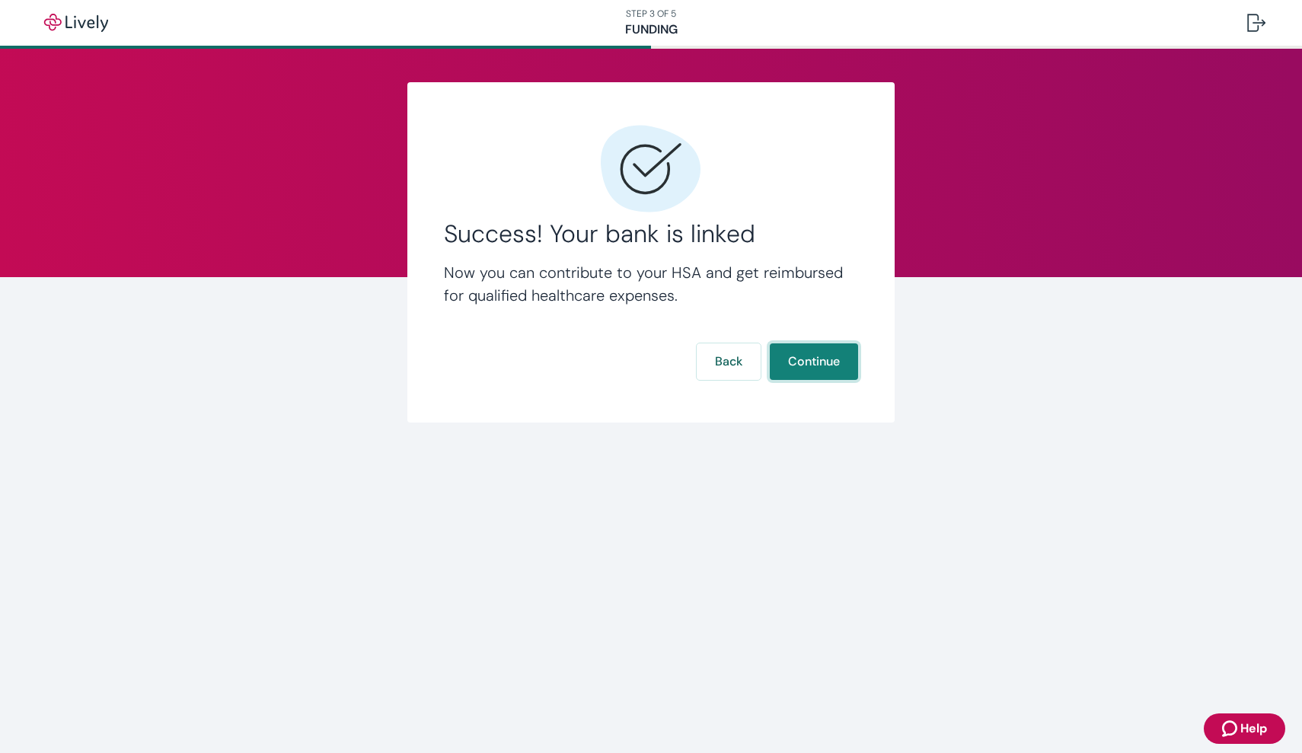
click at [835, 368] on button "Continue" at bounding box center [814, 361] width 88 height 37
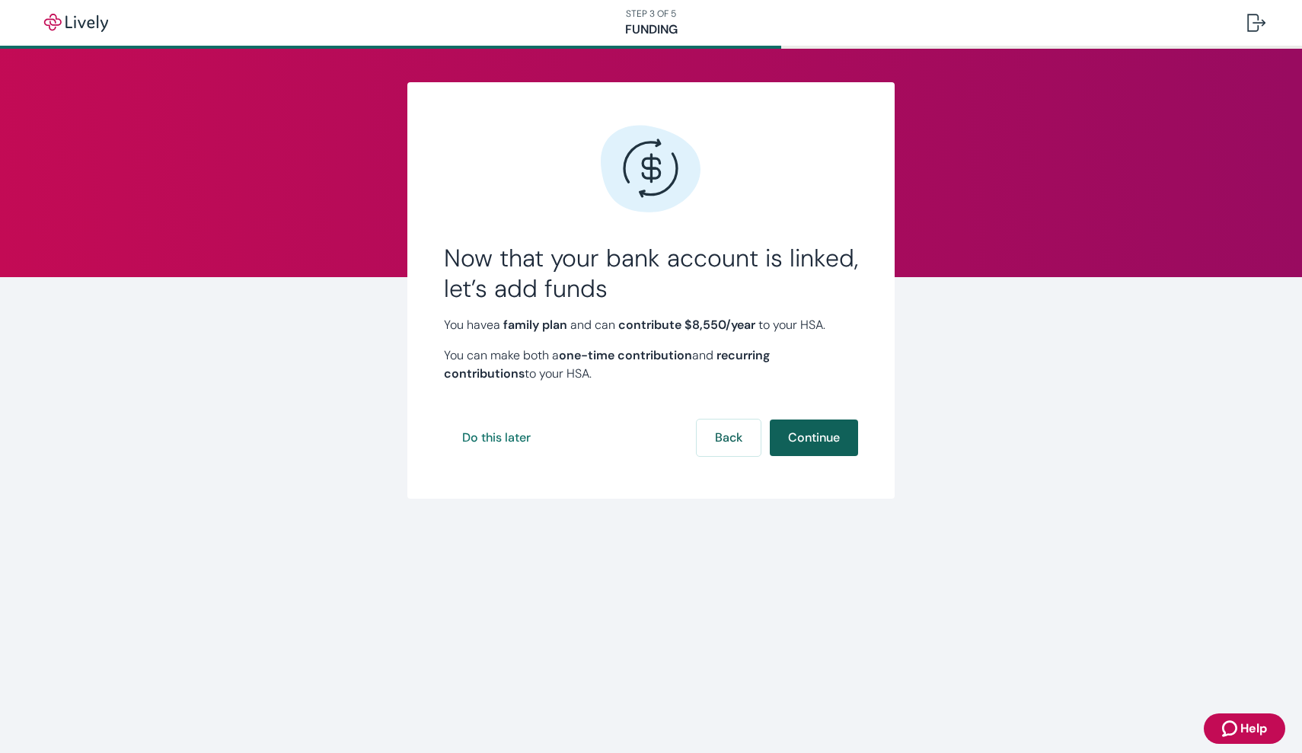
click at [816, 442] on button "Continue" at bounding box center [814, 438] width 88 height 37
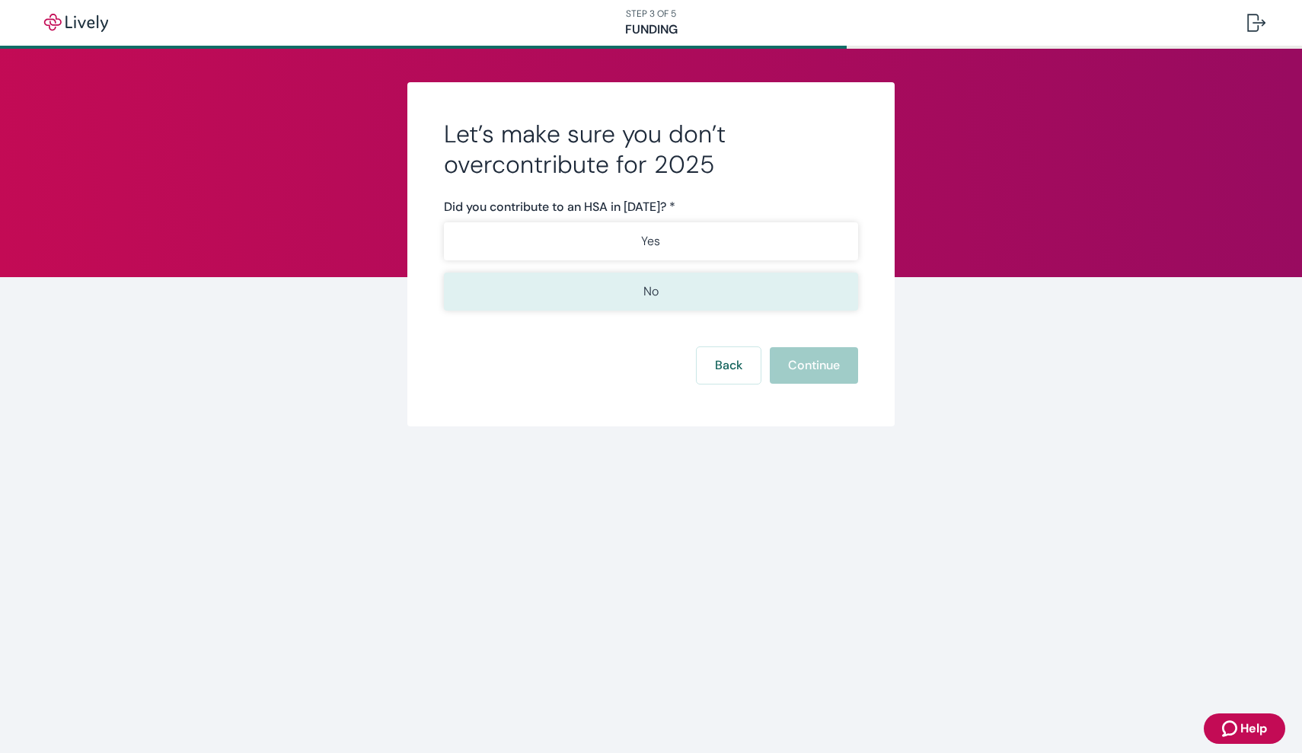
click at [654, 294] on p "No" at bounding box center [650, 292] width 15 height 18
click at [825, 373] on button "Continue" at bounding box center [814, 365] width 88 height 37
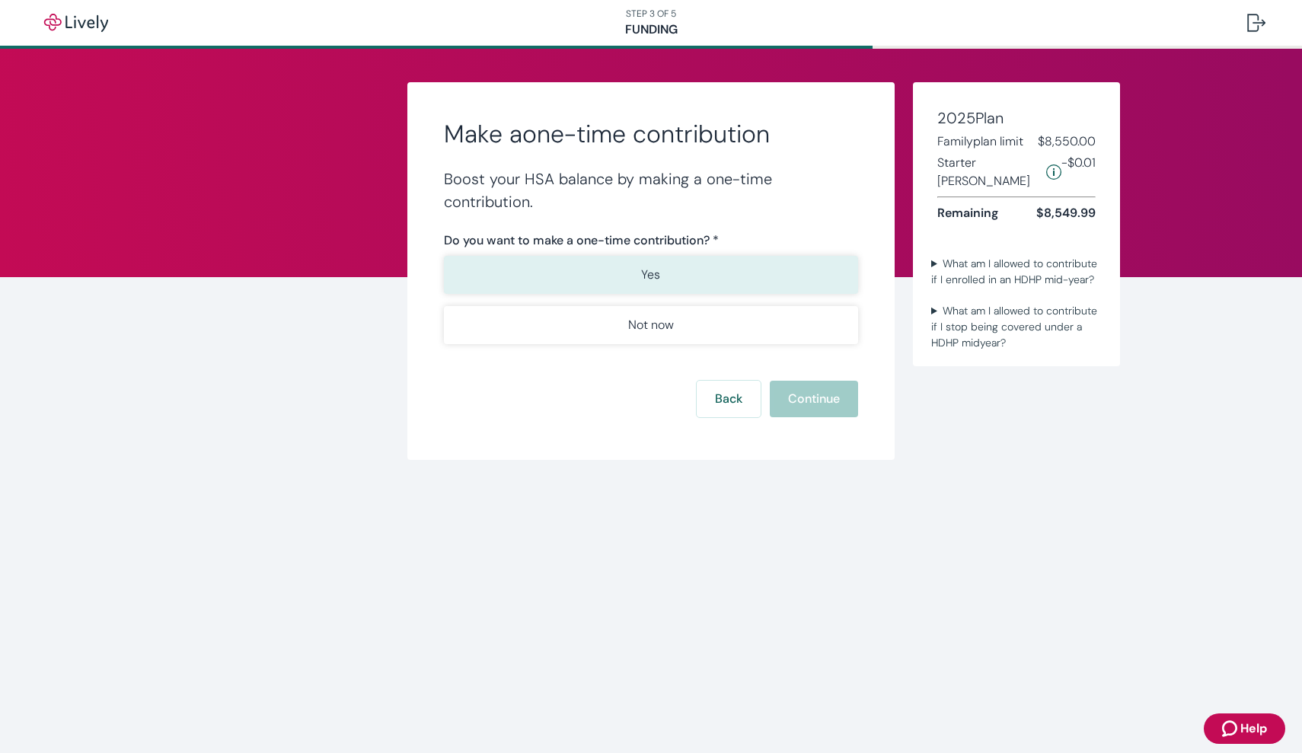
click at [649, 276] on p "Yes" at bounding box center [650, 275] width 19 height 18
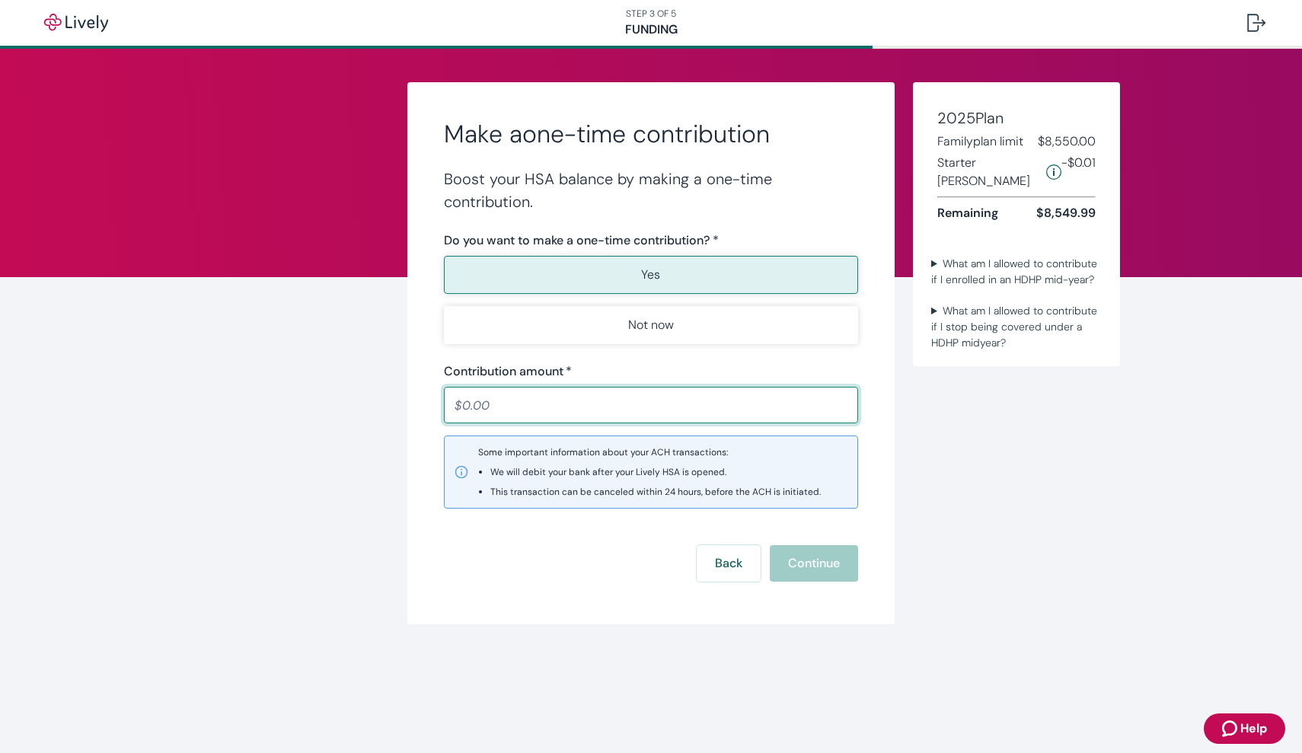
click at [640, 396] on input "Contribution amount   *" at bounding box center [651, 405] width 414 height 30
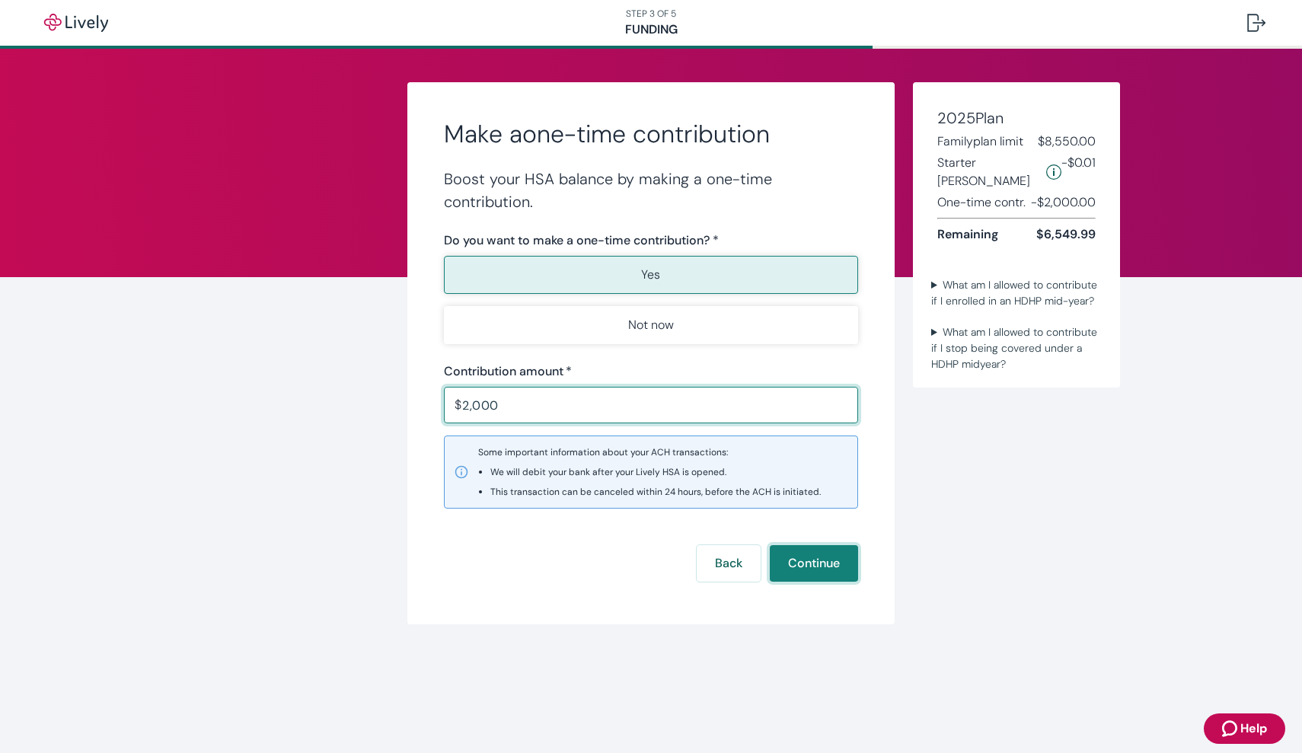
type input "2,000.00"
click at [824, 565] on button "Continue" at bounding box center [814, 563] width 88 height 37
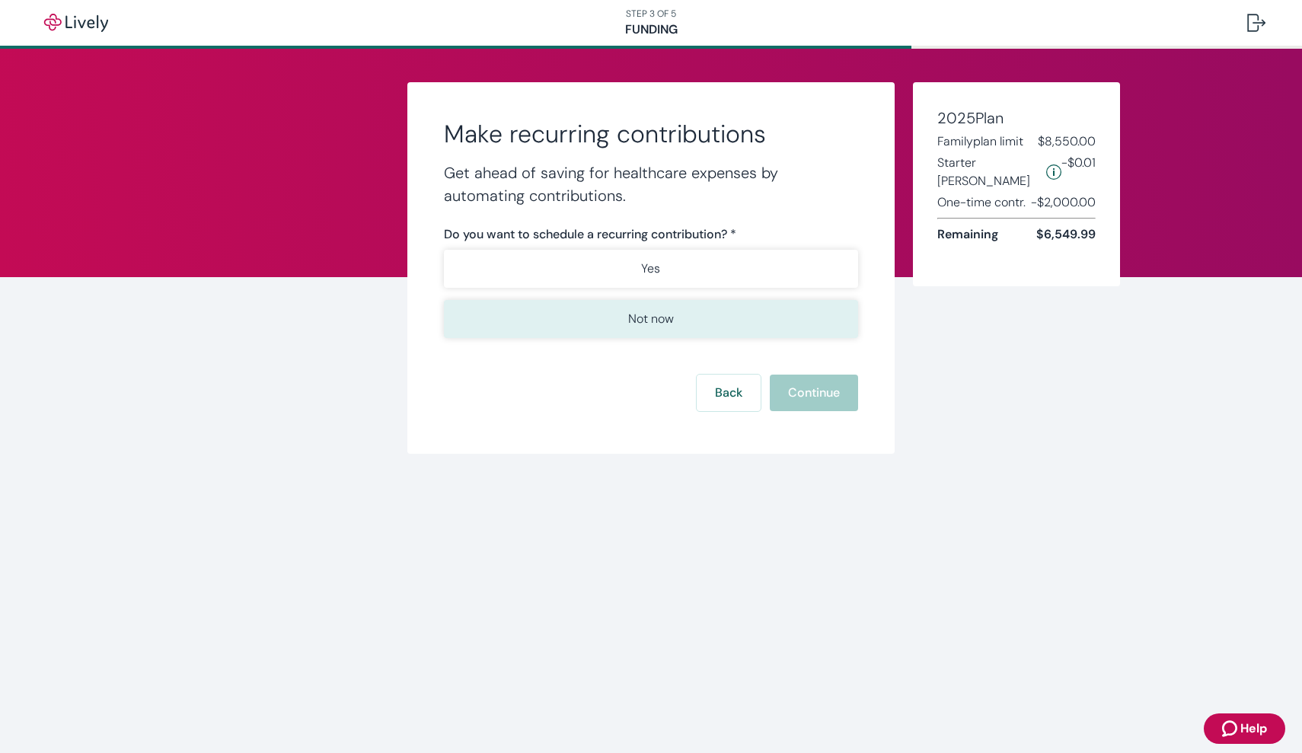
click at [650, 320] on p "Not now" at bounding box center [651, 319] width 46 height 18
click at [812, 395] on button "Continue" at bounding box center [814, 393] width 88 height 37
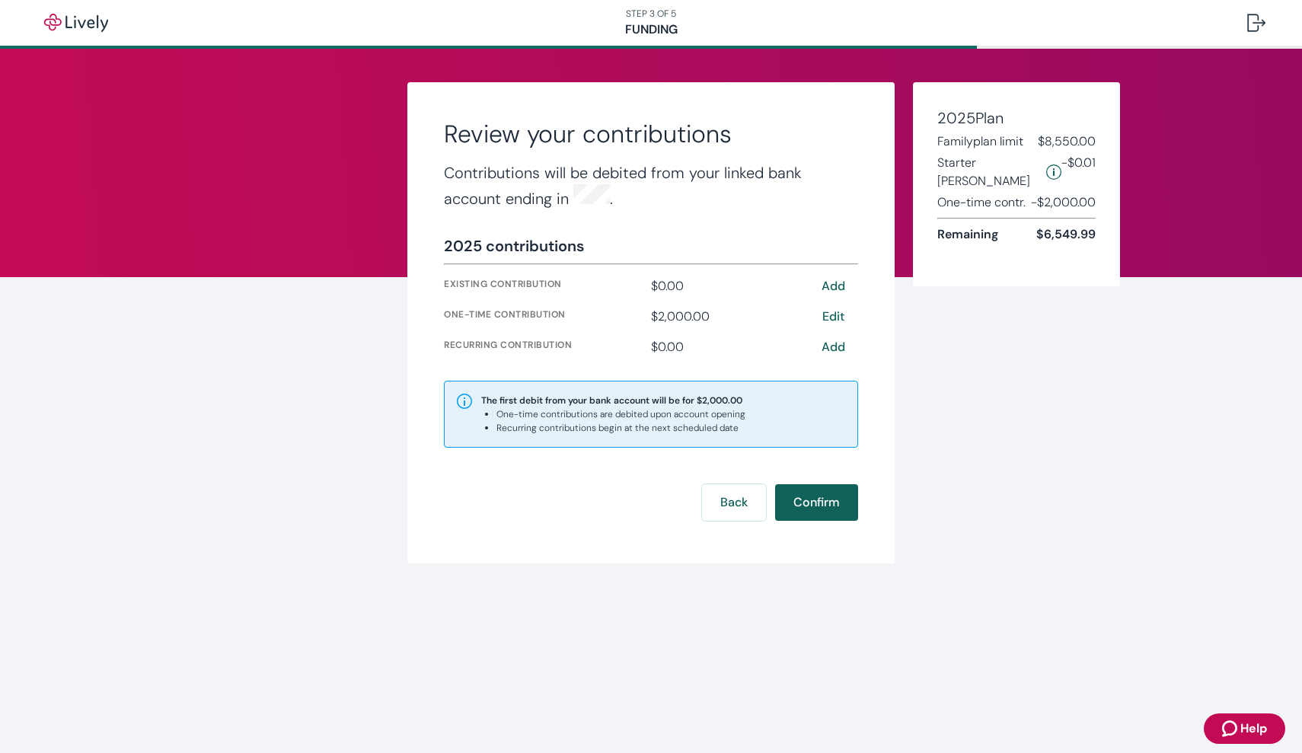
click at [815, 500] on button "Confirm" at bounding box center [816, 502] width 83 height 37
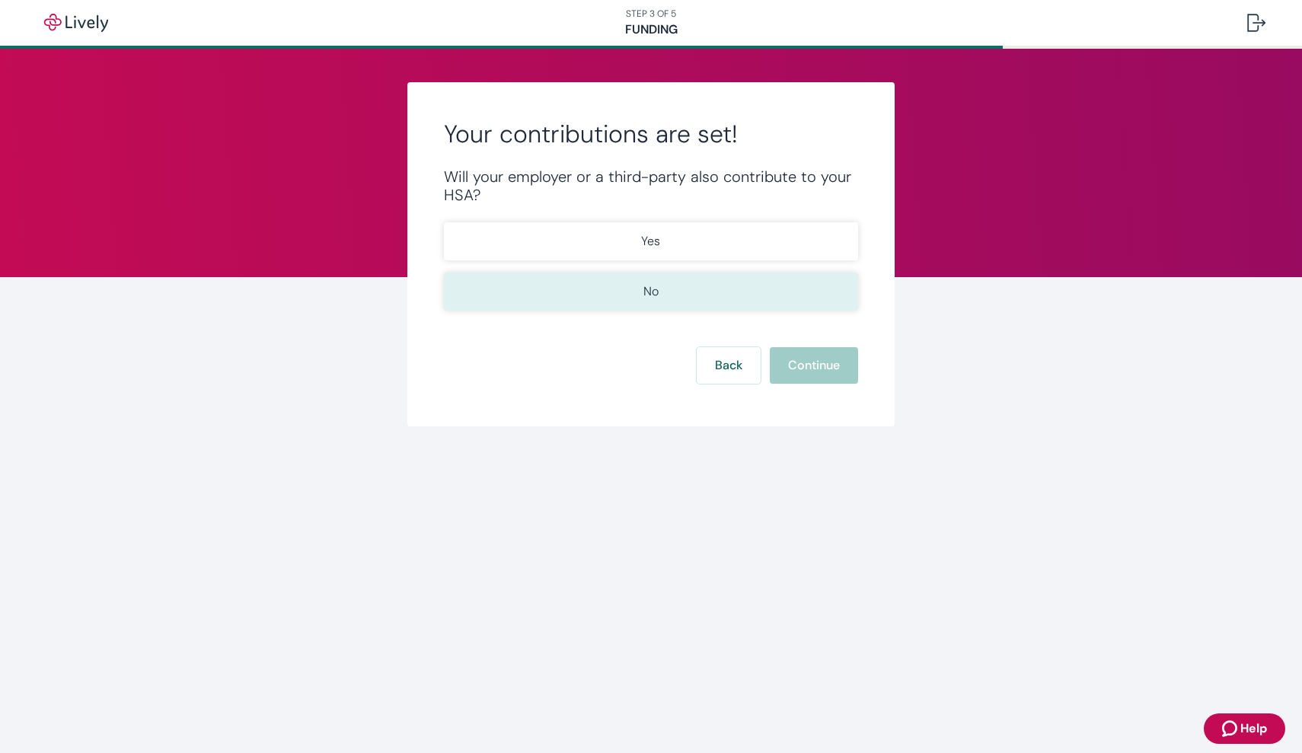
click at [640, 302] on button "No" at bounding box center [651, 292] width 414 height 38
click at [807, 367] on button "Continue" at bounding box center [814, 365] width 88 height 37
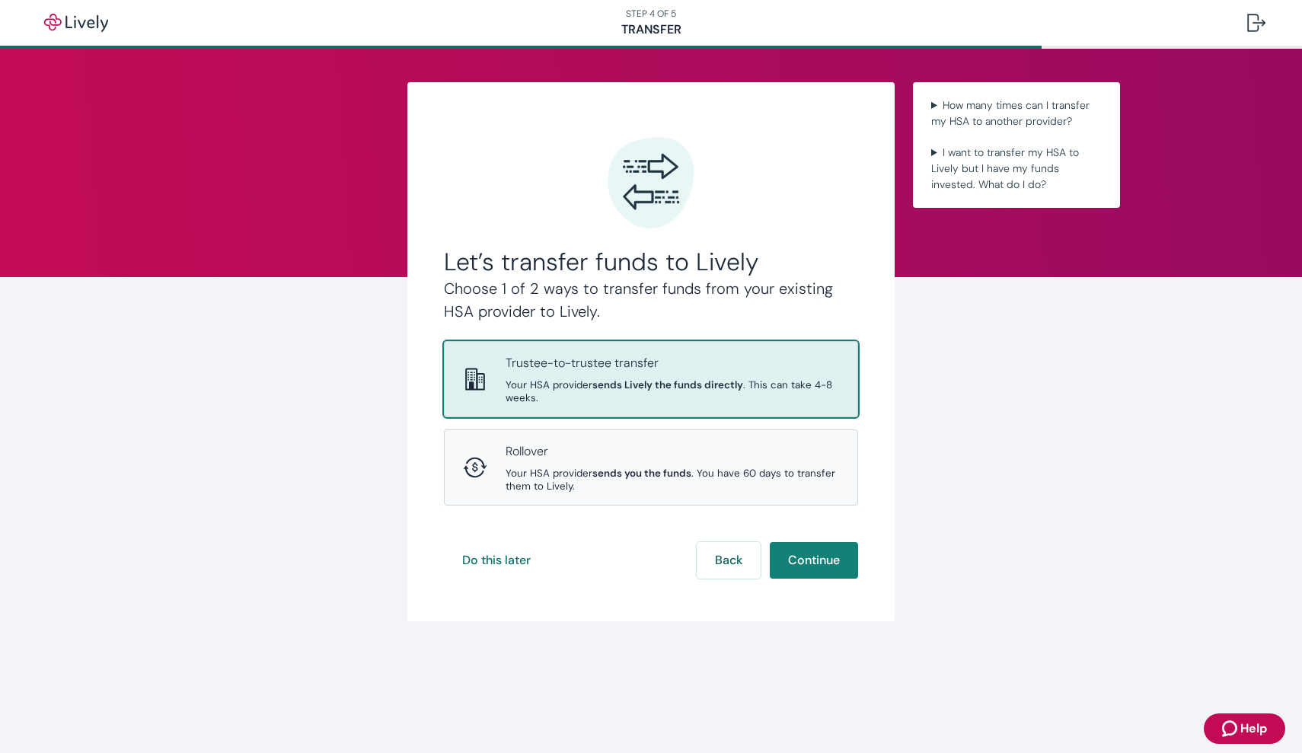
click at [614, 369] on p "Trustee-to-trustee transfer" at bounding box center [673, 363] width 334 height 18
click at [826, 542] on button "Continue" at bounding box center [814, 560] width 88 height 37
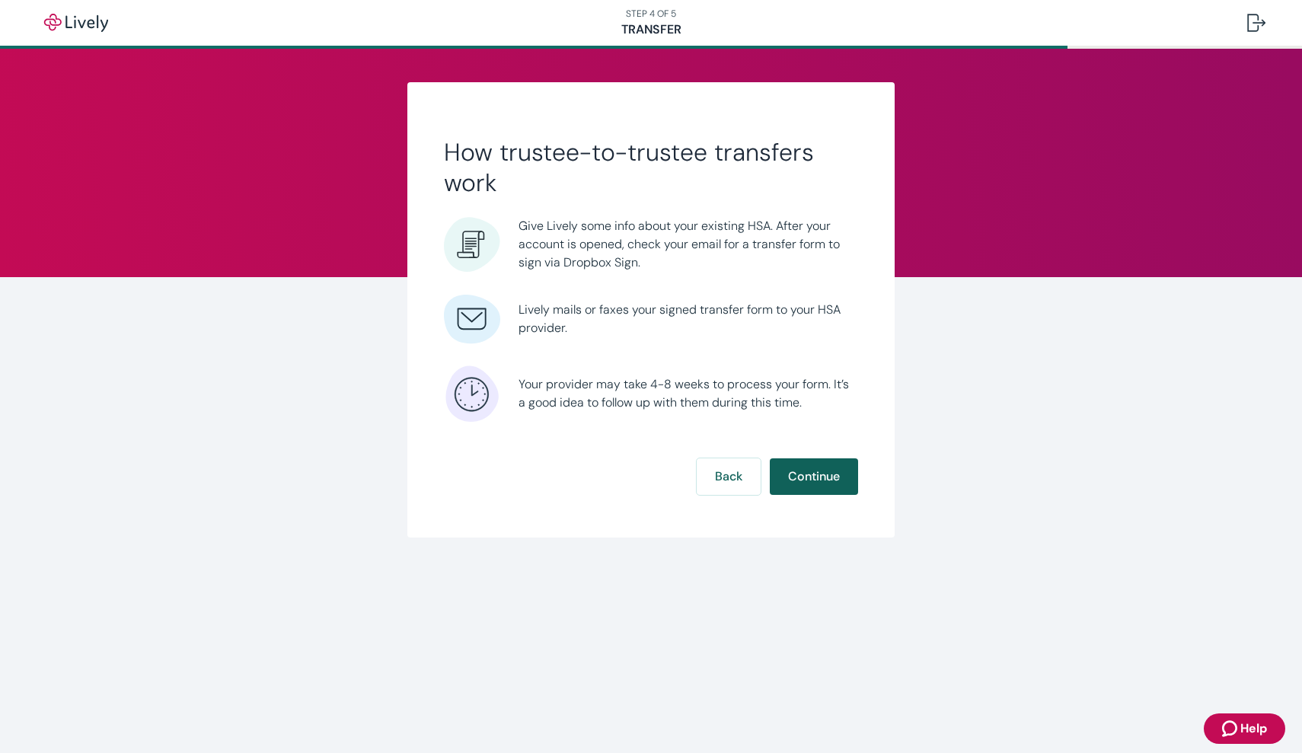
click at [817, 473] on button "Continue" at bounding box center [814, 476] width 88 height 37
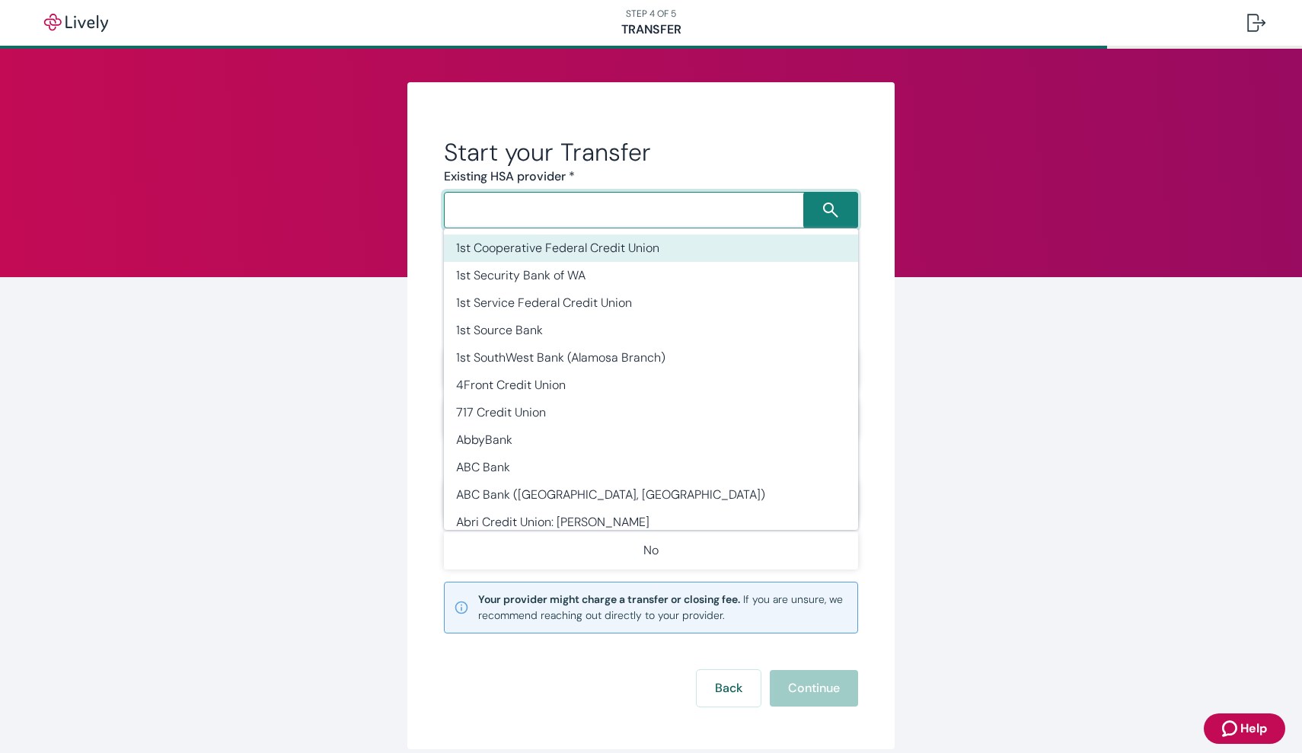
click at [762, 212] on input "Search input" at bounding box center [626, 210] width 355 height 21
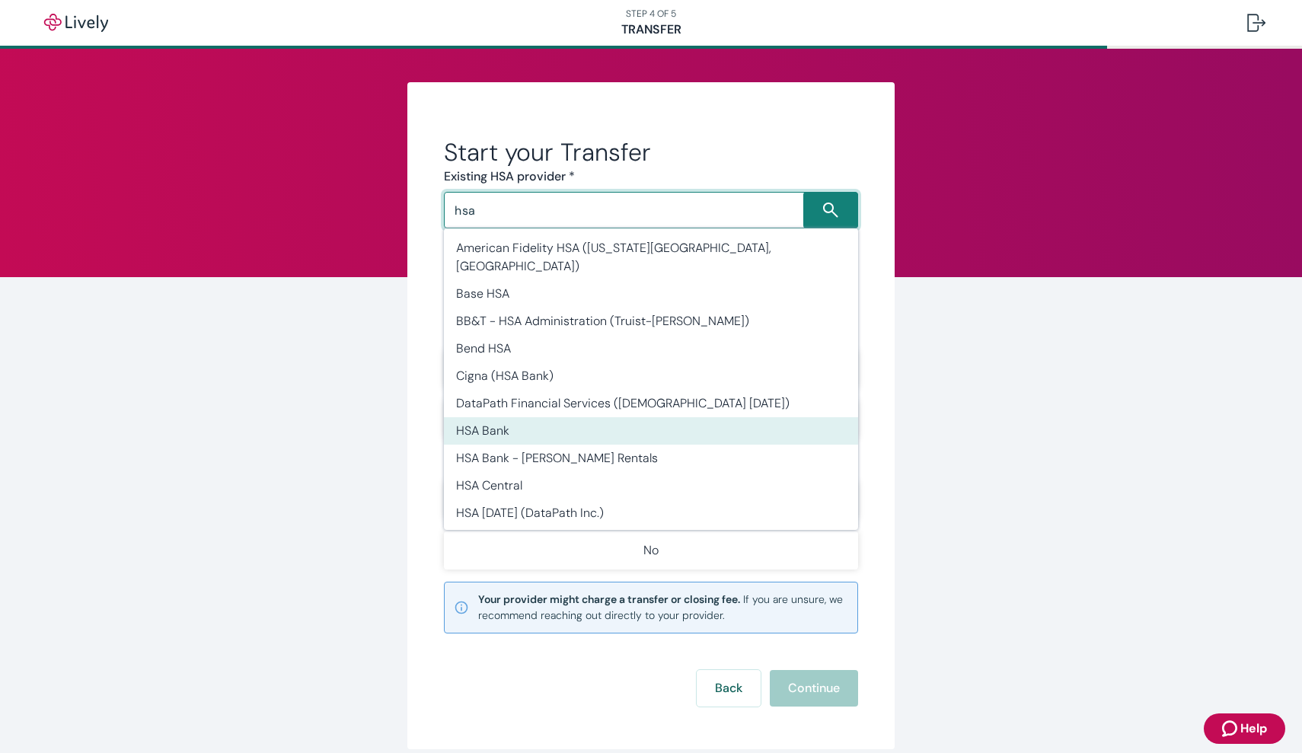
click at [666, 417] on li "HSA Bank" at bounding box center [651, 430] width 414 height 27
type input "HSA Bank"
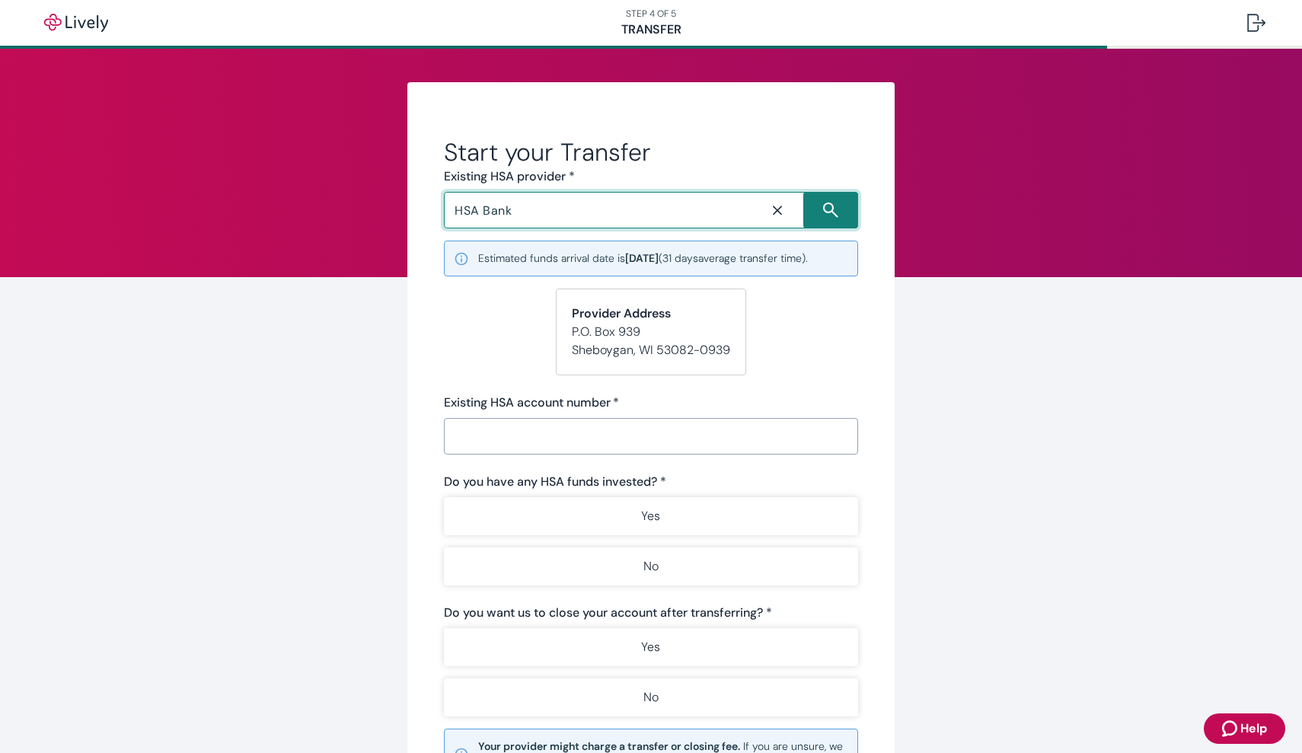
click at [613, 441] on input "Existing HSA account number   *" at bounding box center [651, 436] width 414 height 30
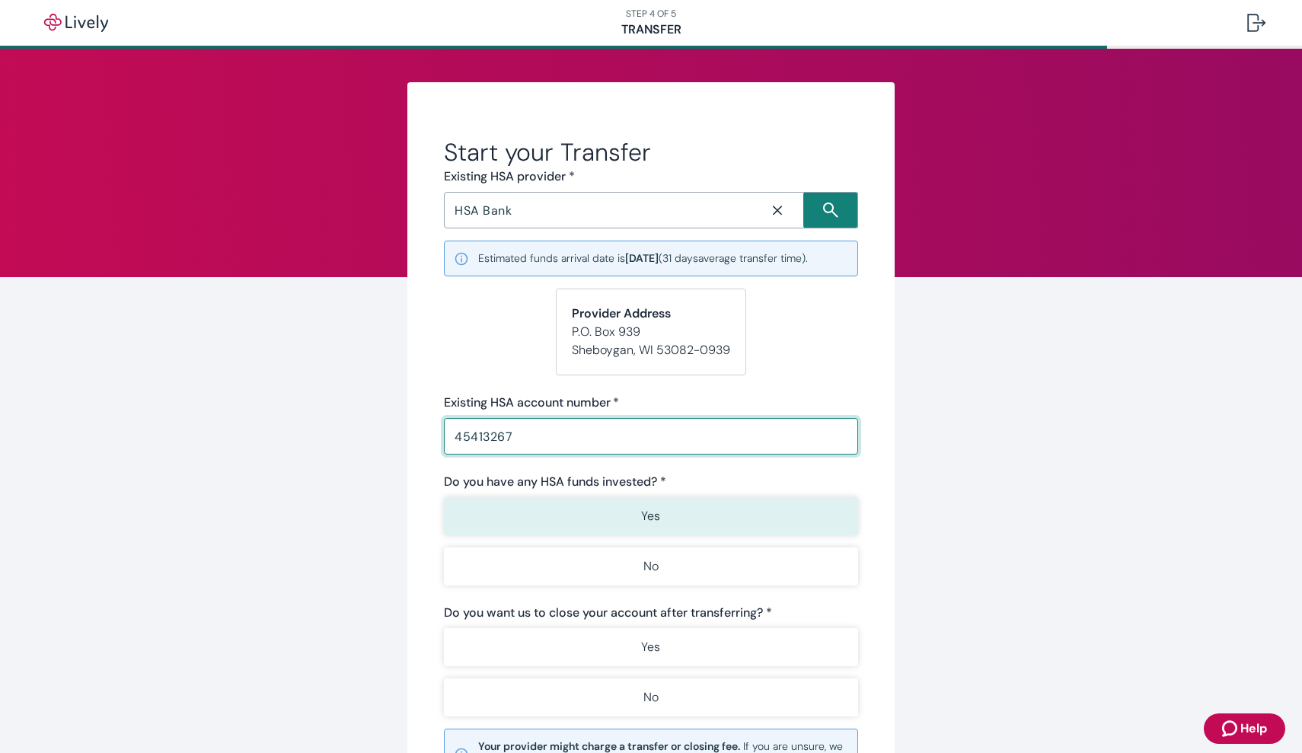
type input "45413267"
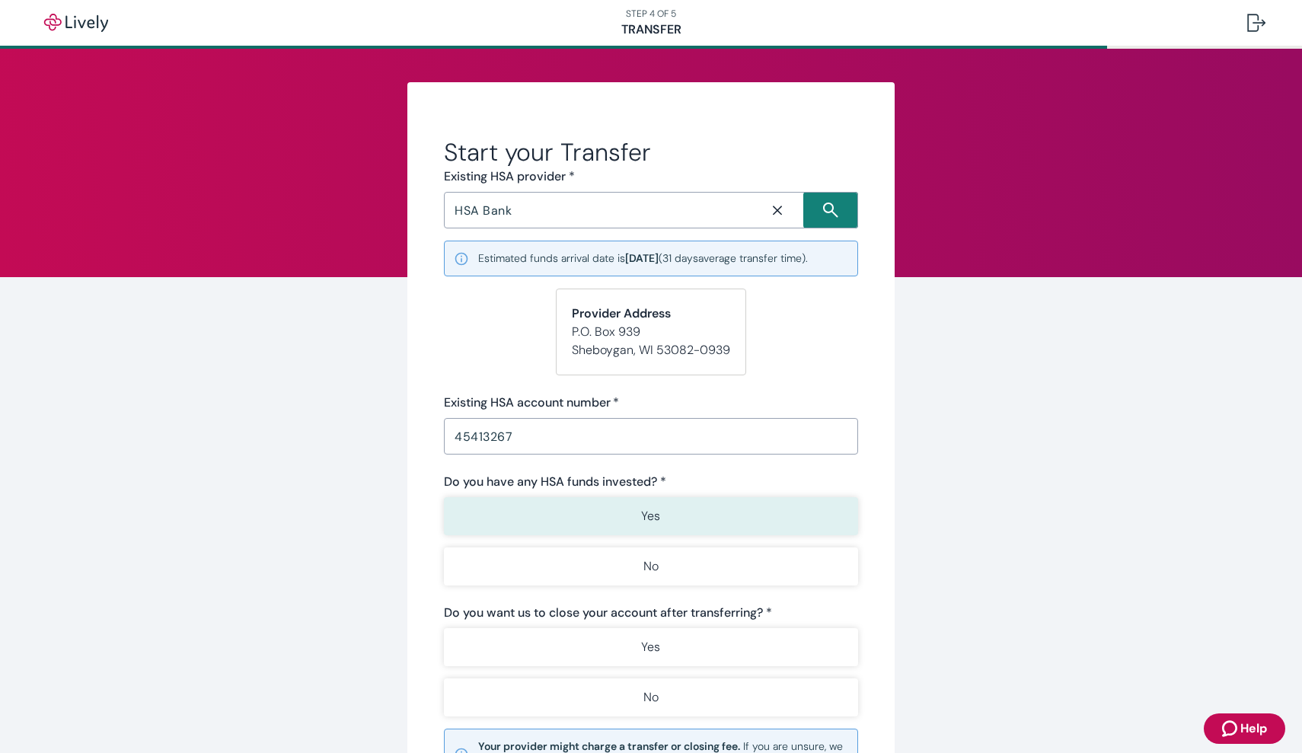
click at [615, 517] on button "Yes" at bounding box center [651, 516] width 414 height 38
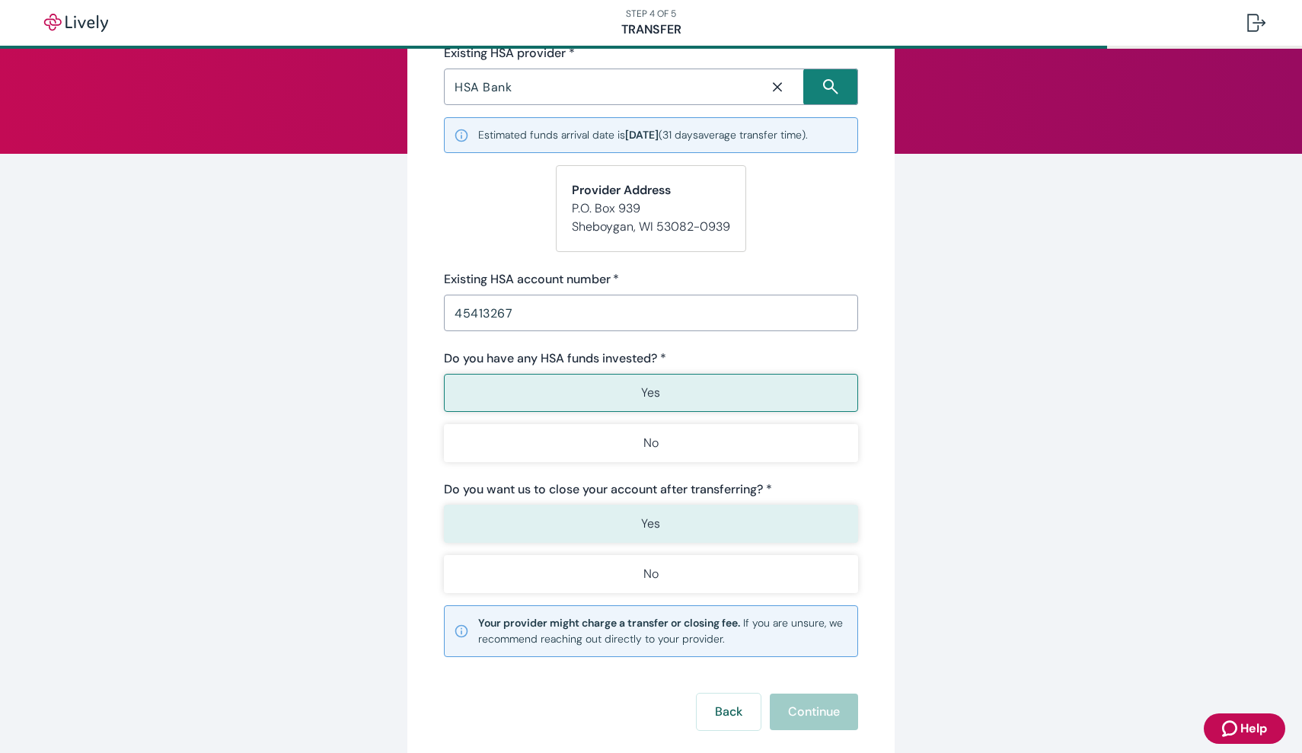
scroll to position [129, 0]
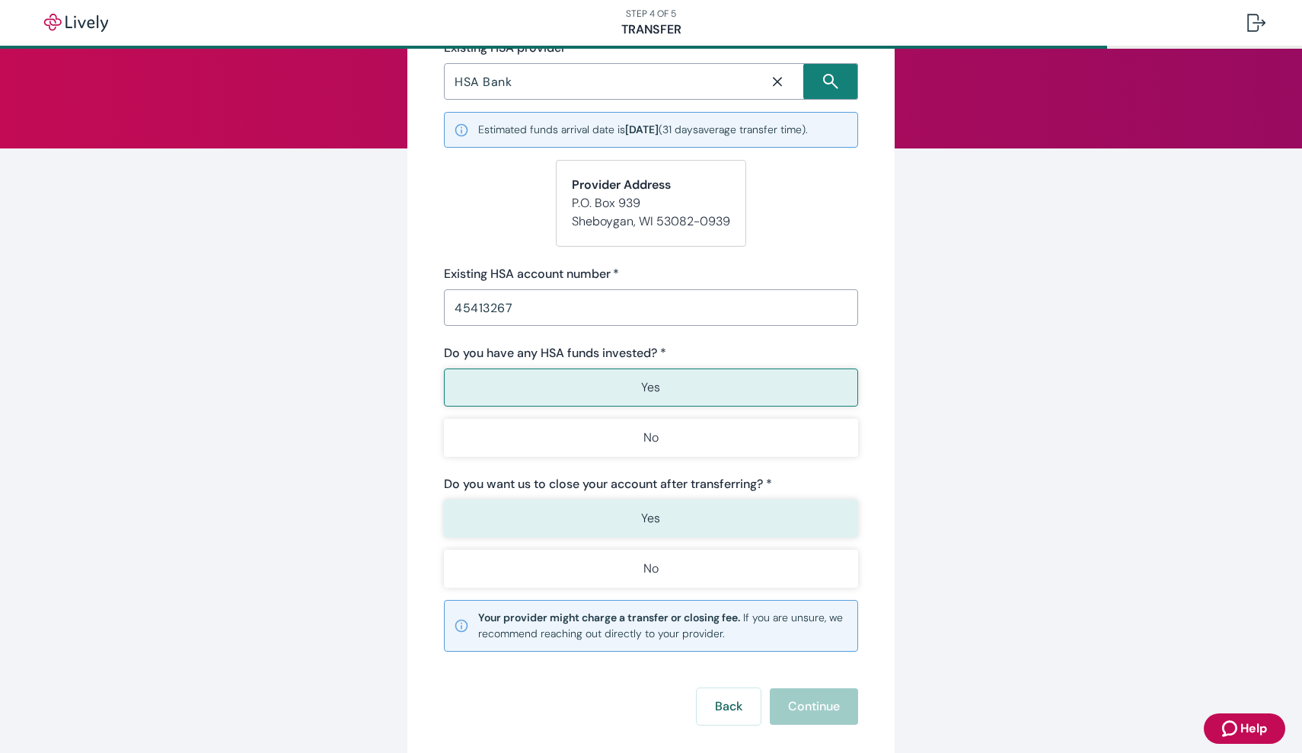
click at [622, 524] on button "Yes" at bounding box center [651, 519] width 414 height 38
click at [809, 706] on button "Continue" at bounding box center [814, 706] width 88 height 37
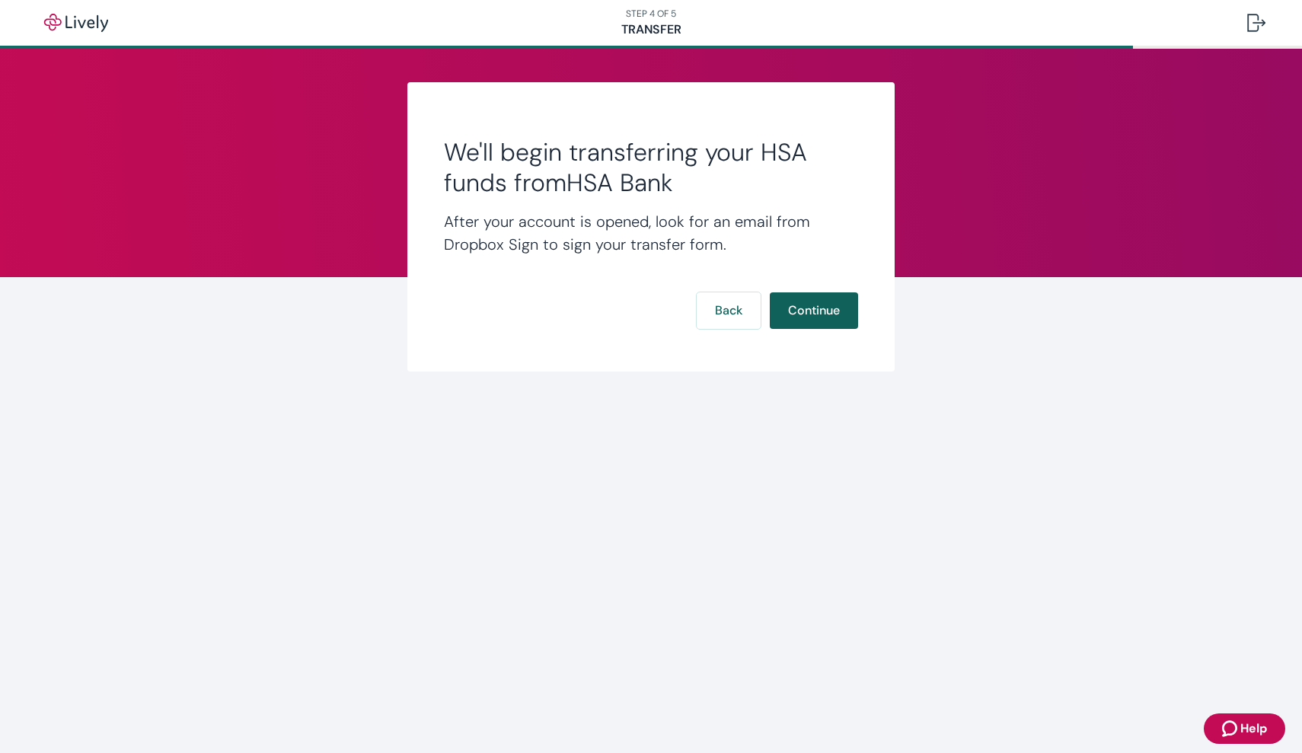
click at [819, 304] on button "Continue" at bounding box center [814, 310] width 88 height 37
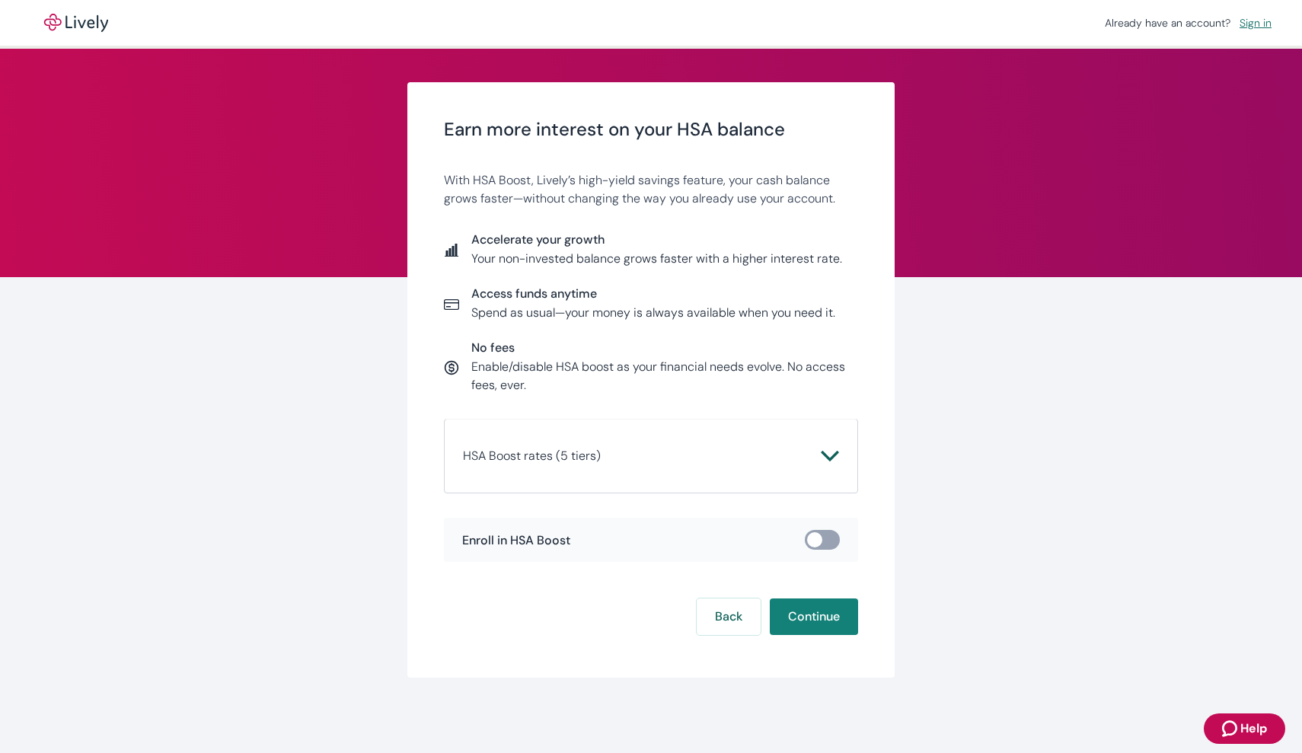
click at [826, 538] on input "checkbox" at bounding box center [815, 539] width 46 height 15
checkbox input "true"
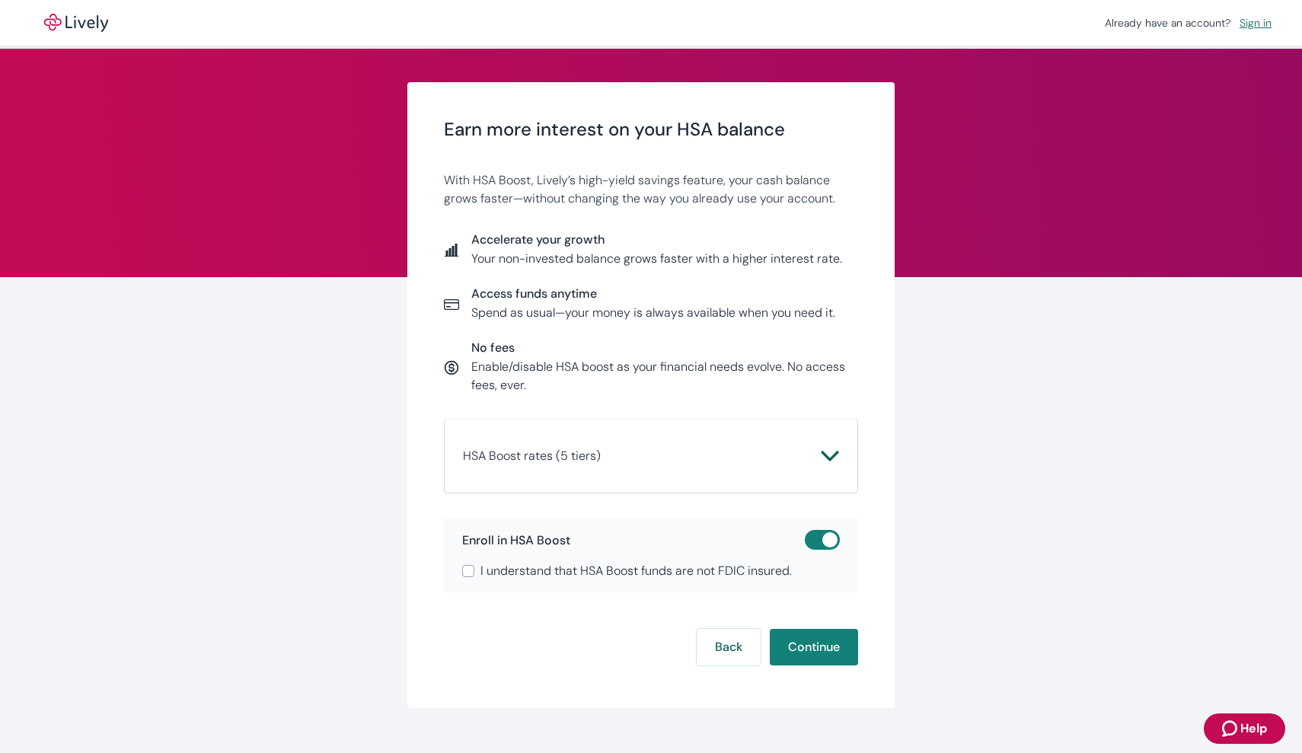
click at [830, 455] on icon "Chevron icon" at bounding box center [830, 456] width 18 height 18
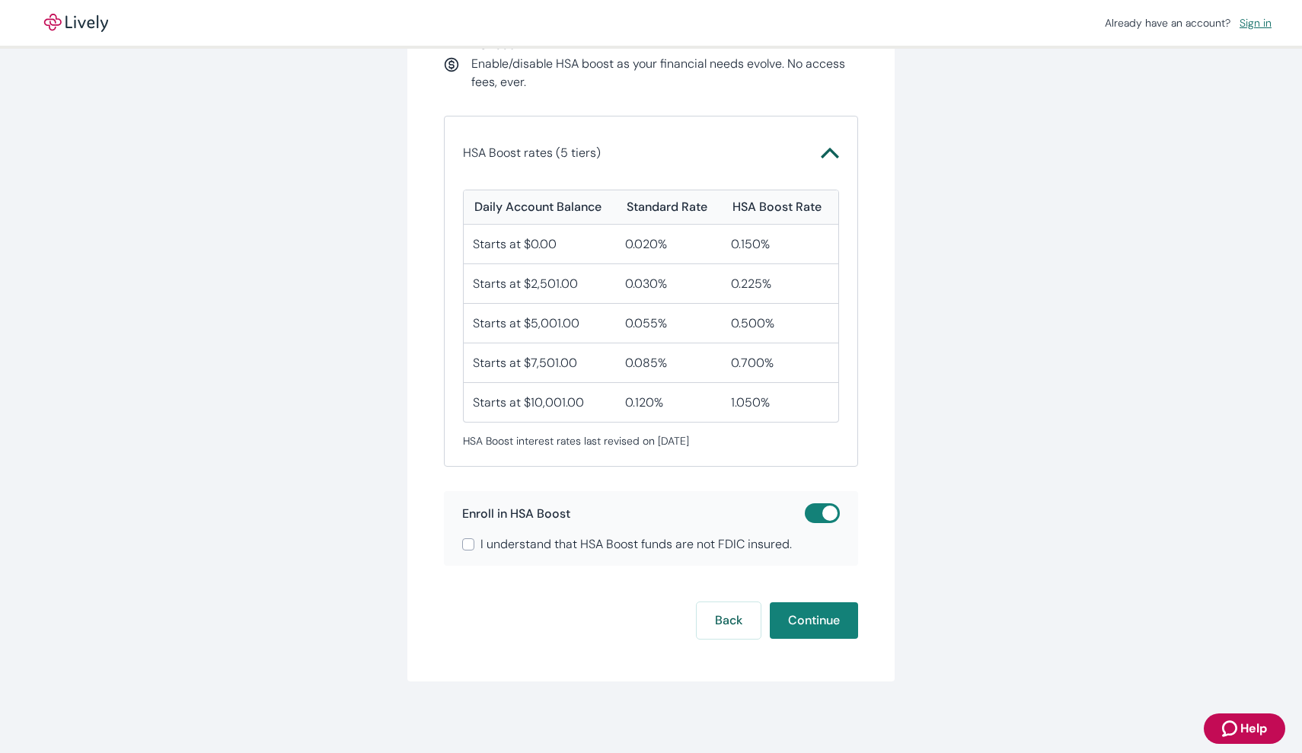
scroll to position [302, 0]
click at [471, 545] on input "I understand that HSA Boost funds are not FDIC insured." at bounding box center [468, 545] width 12 height 12
checkbox input "true"
click at [825, 622] on button "Continue" at bounding box center [814, 621] width 88 height 37
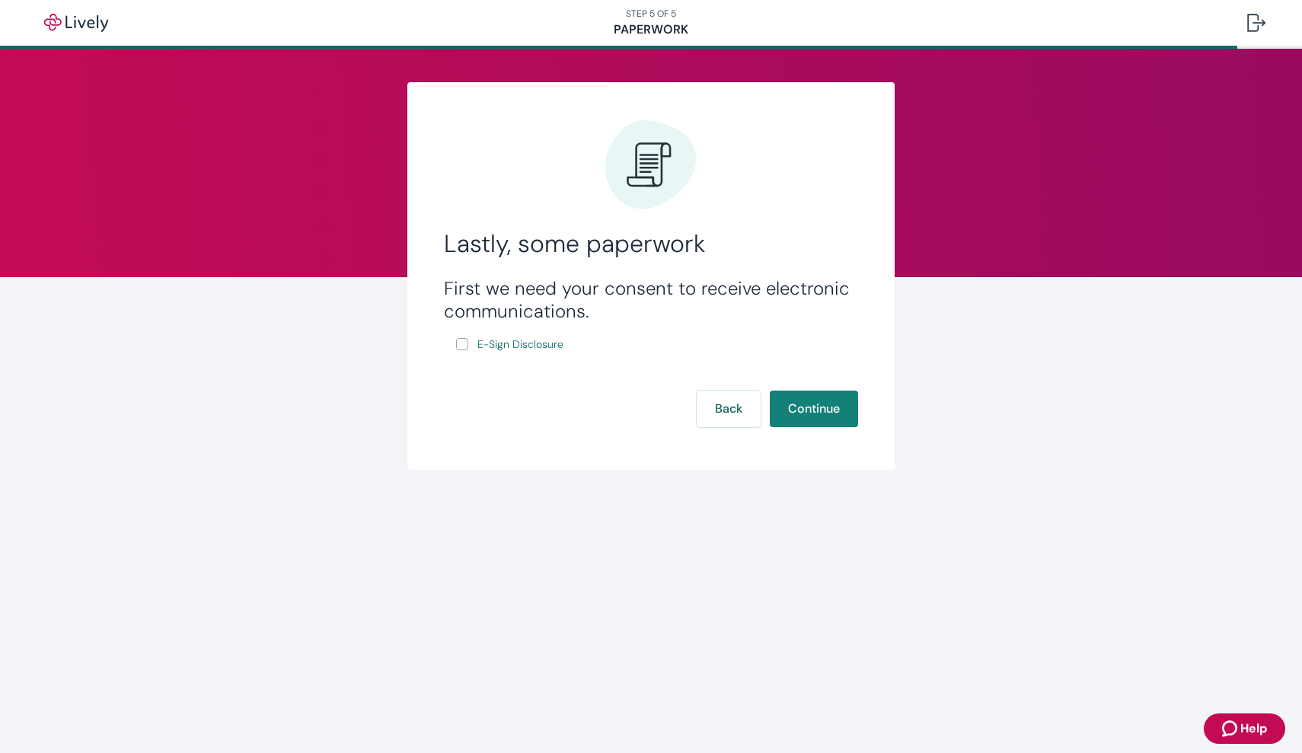
click at [462, 344] on input "E-Sign Disclosure" at bounding box center [462, 344] width 12 height 12
checkbox input "true"
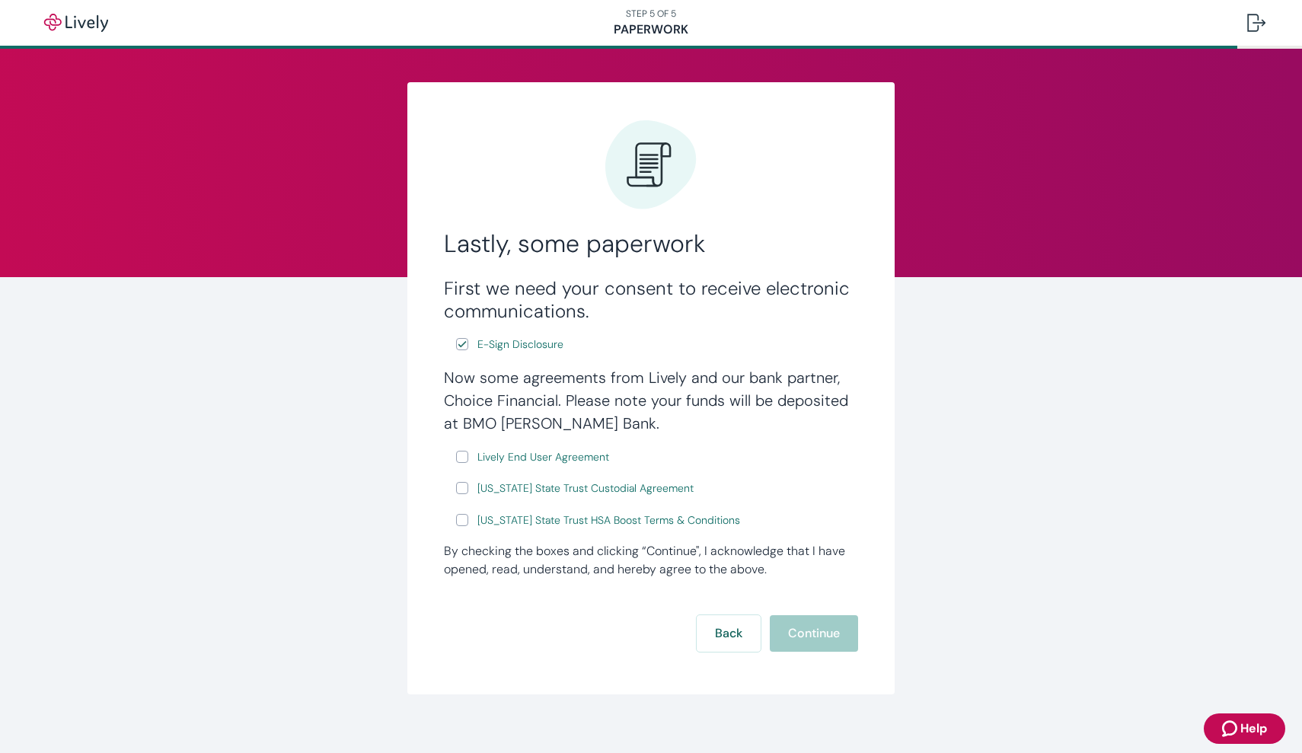
click at [463, 457] on input "Lively End User Agreement" at bounding box center [462, 457] width 12 height 12
checkbox input "true"
click at [464, 489] on input "[US_STATE] State Trust Custodial Agreement" at bounding box center [462, 488] width 12 height 12
checkbox input "true"
click at [466, 521] on input "[US_STATE] State Trust HSA Boost Terms & Conditions" at bounding box center [462, 520] width 12 height 12
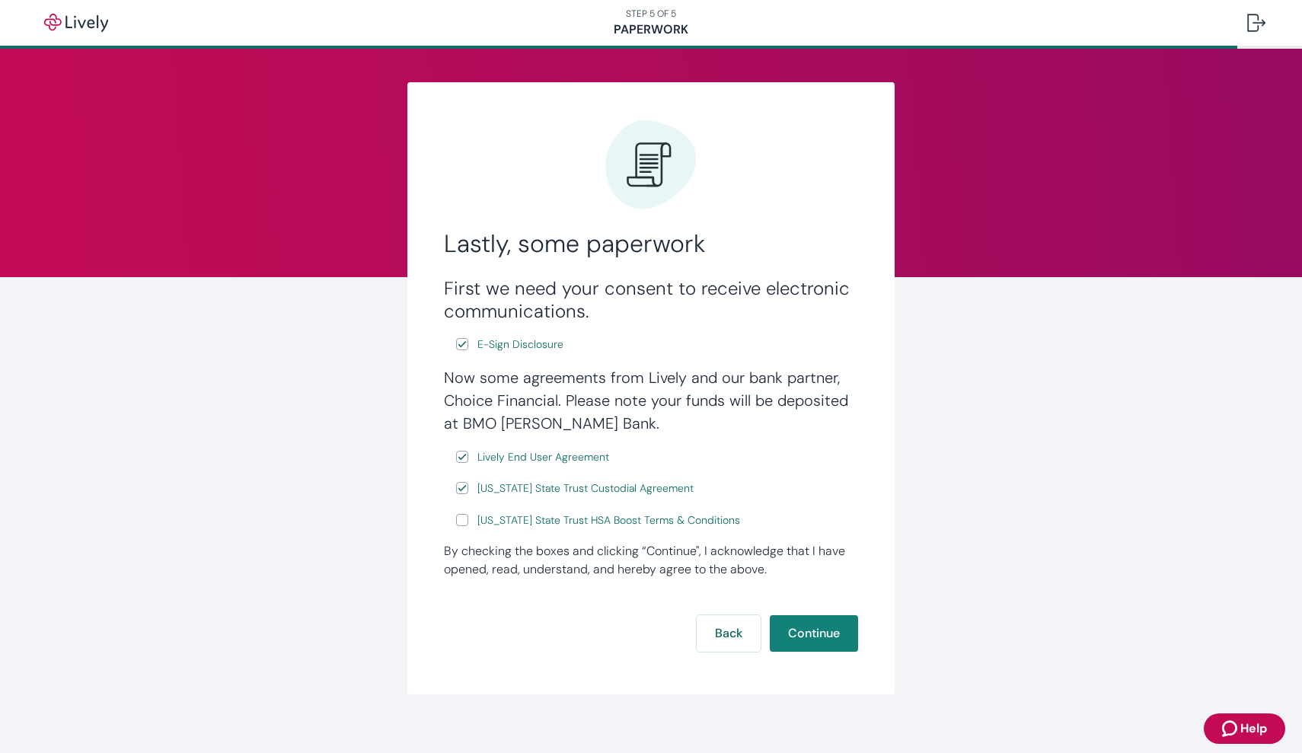
checkbox input "true"
click at [808, 640] on button "Continue" at bounding box center [814, 633] width 88 height 37
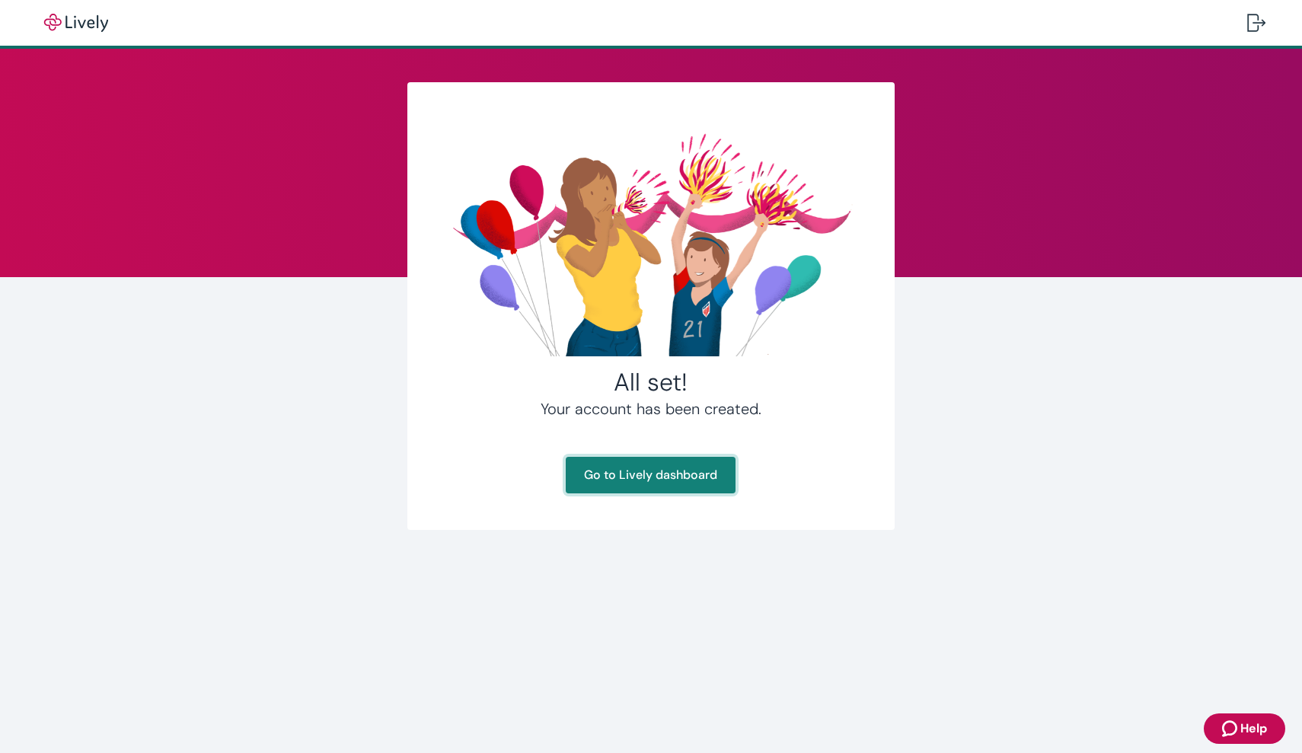
click at [691, 482] on link "Go to Lively dashboard" at bounding box center [651, 475] width 170 height 37
